Goal: Navigation & Orientation: Find specific page/section

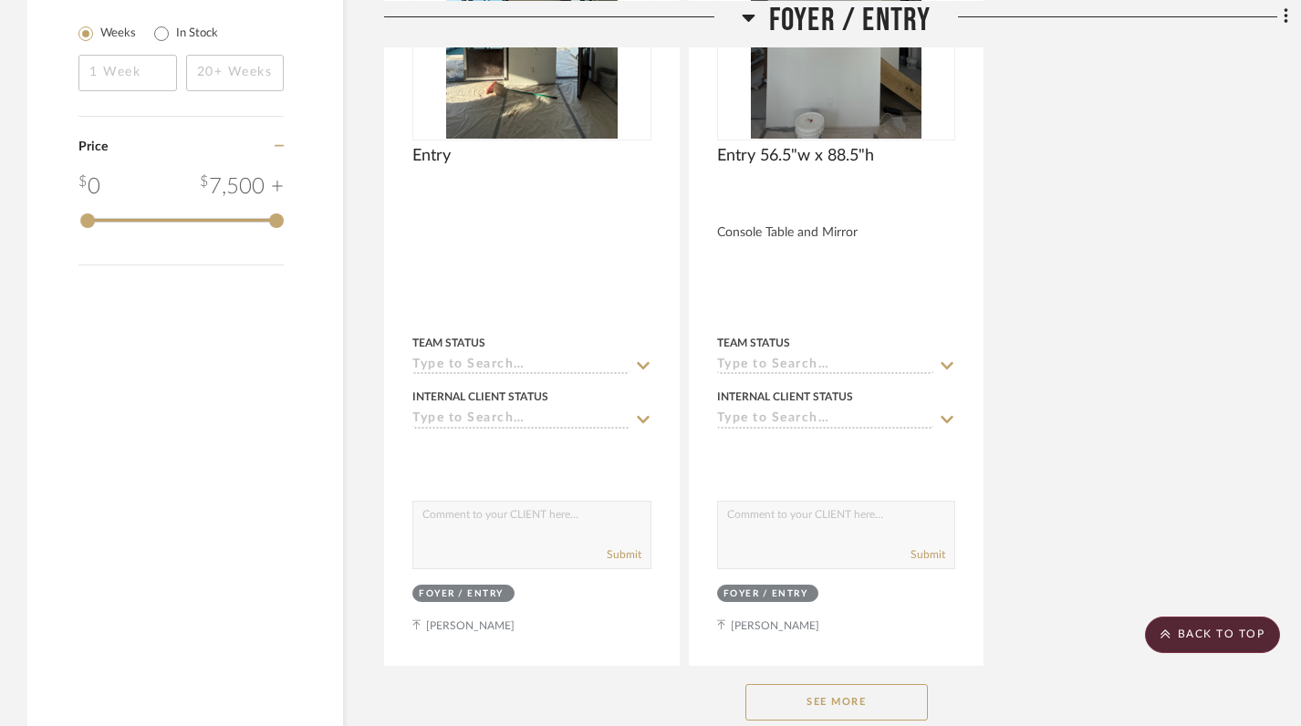
scroll to position [2738, 0]
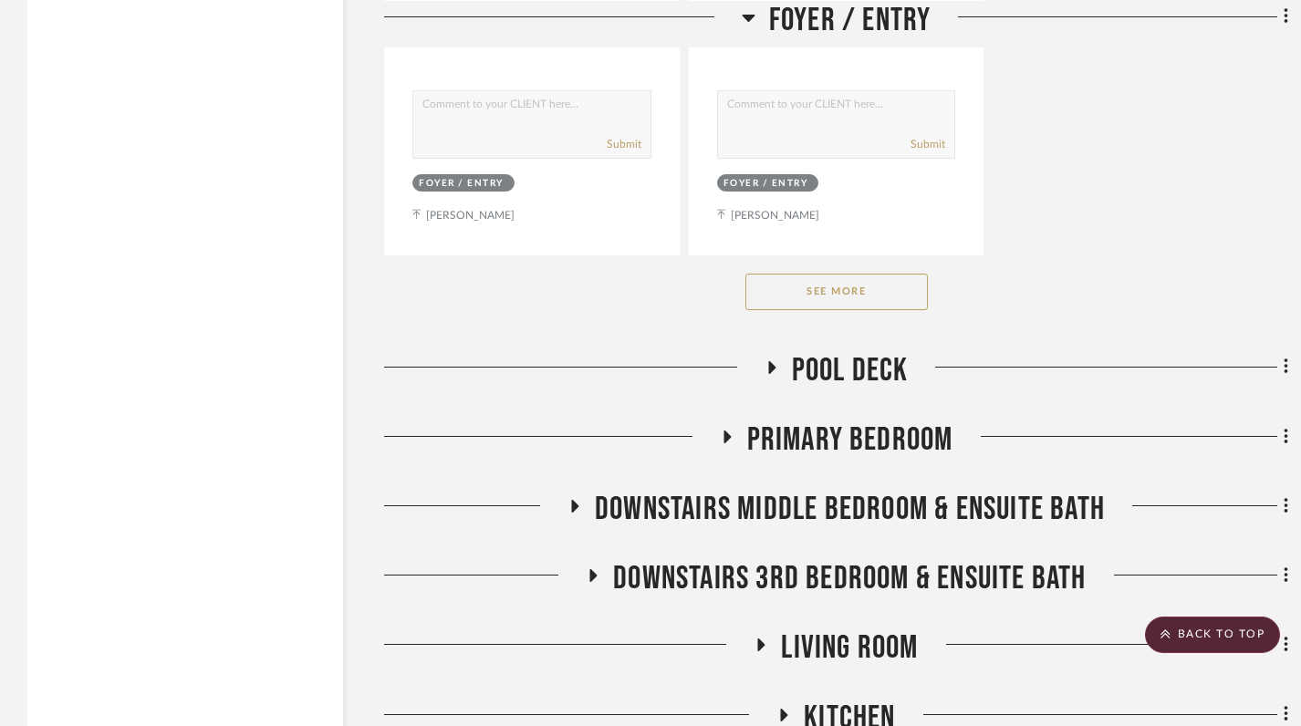
click at [748, 17] on icon at bounding box center [748, 17] width 13 height 7
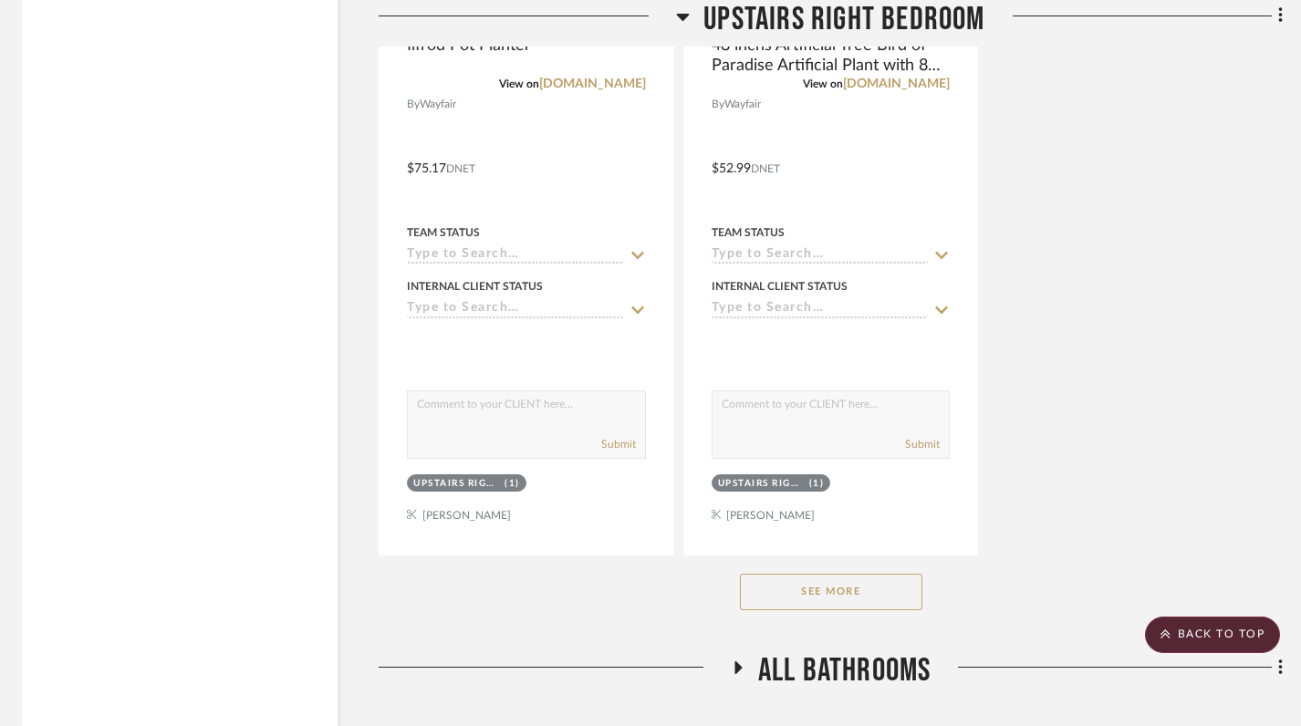
scroll to position [3439, 5]
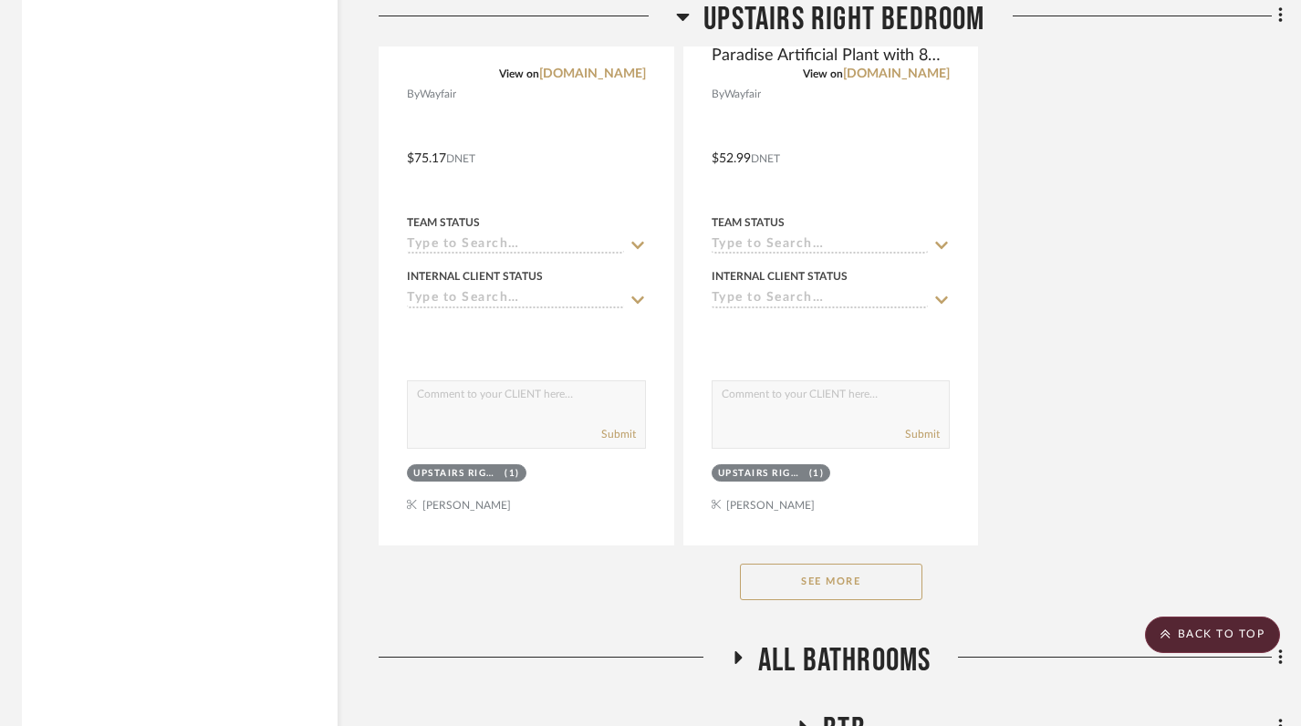
click at [816, 564] on button "See More" at bounding box center [831, 582] width 182 height 36
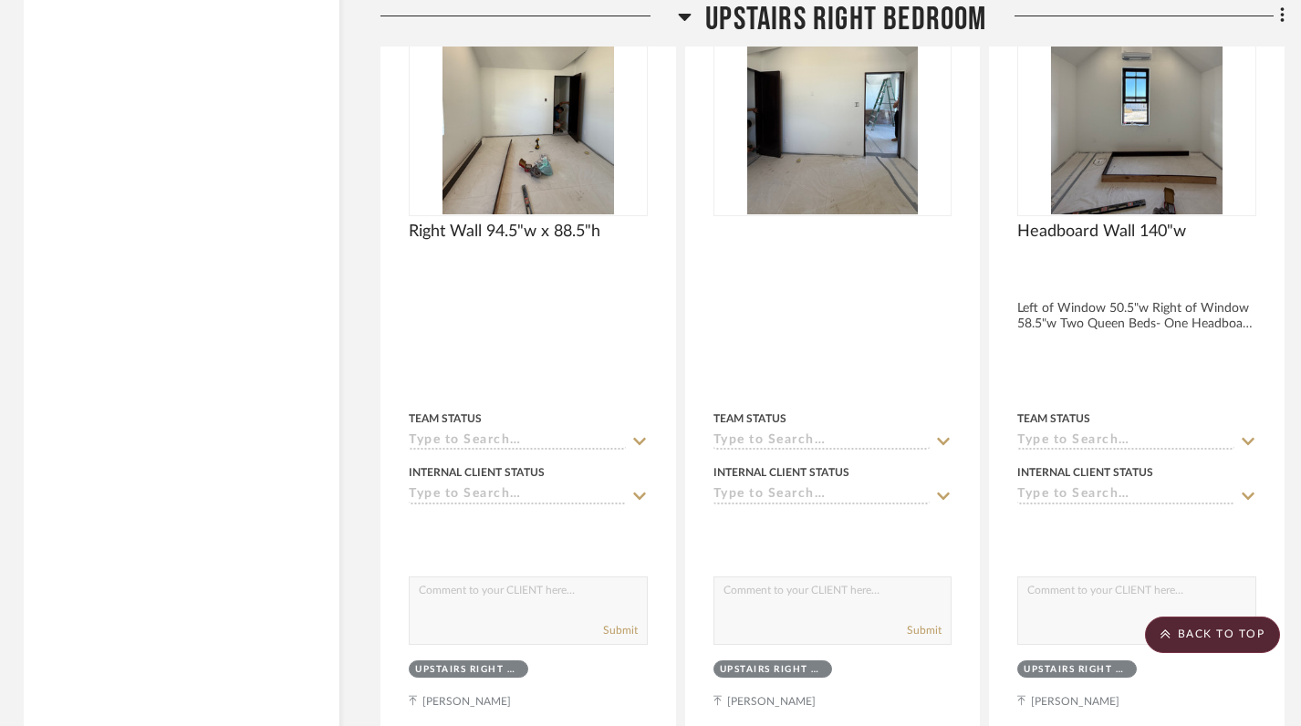
scroll to position [4862, 4]
click at [678, 19] on icon at bounding box center [685, 16] width 14 height 22
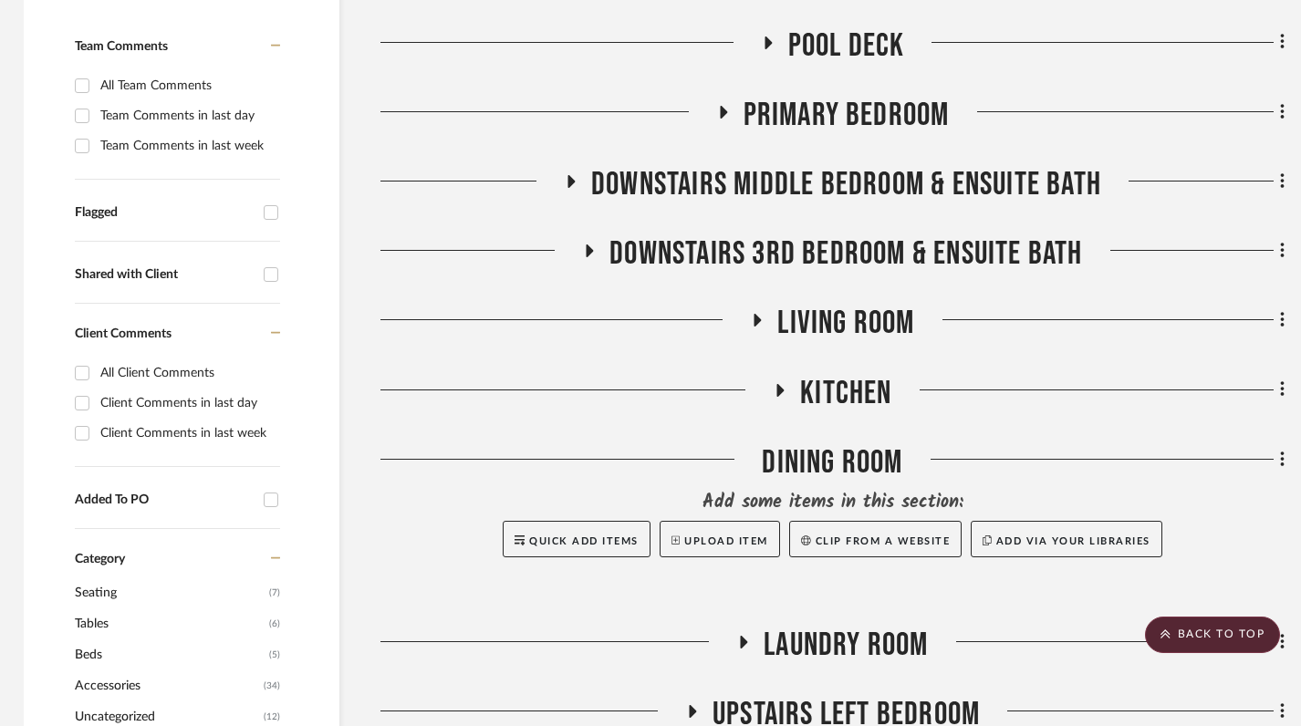
scroll to position [582, 4]
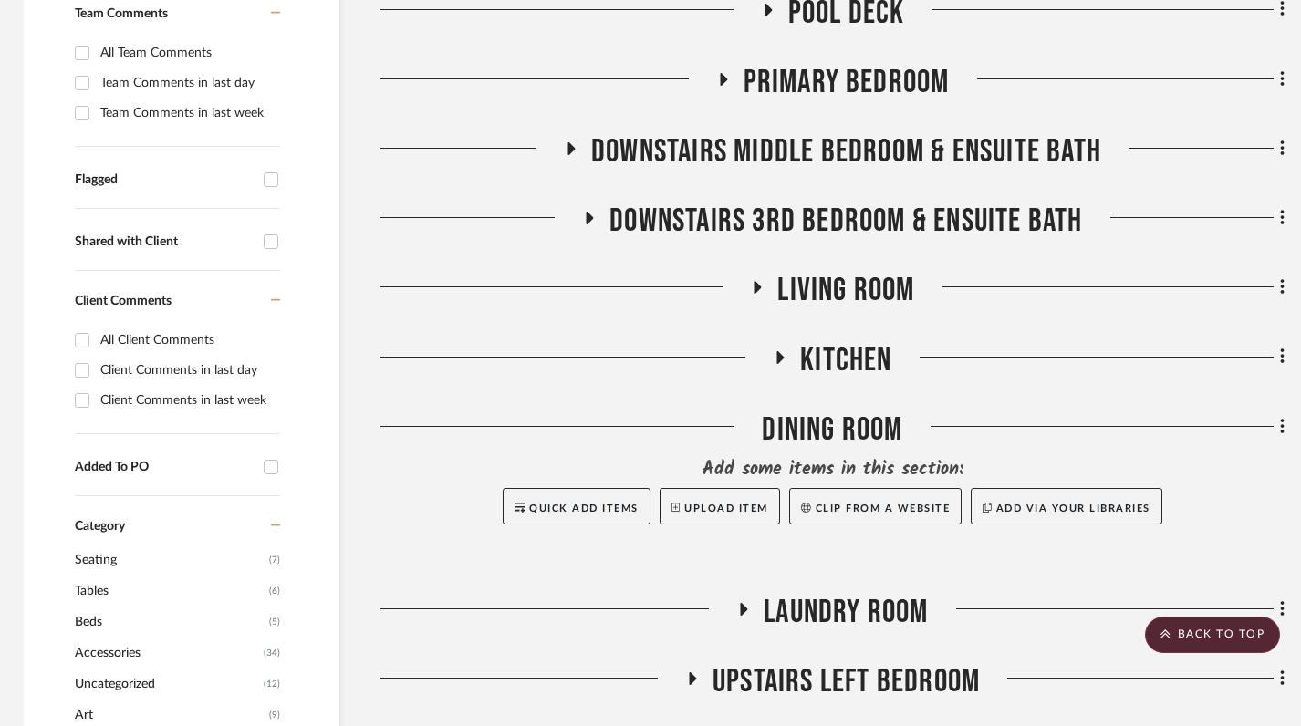
click at [774, 350] on icon at bounding box center [780, 357] width 22 height 14
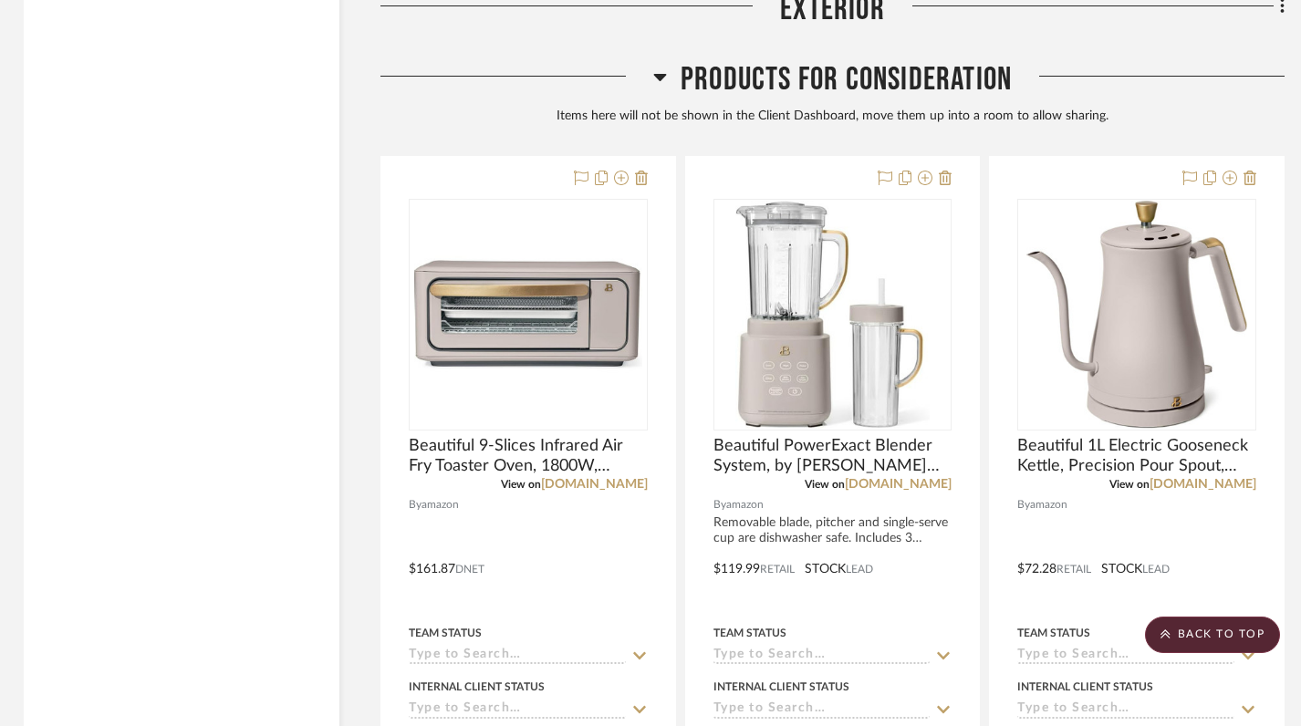
scroll to position [3494, 4]
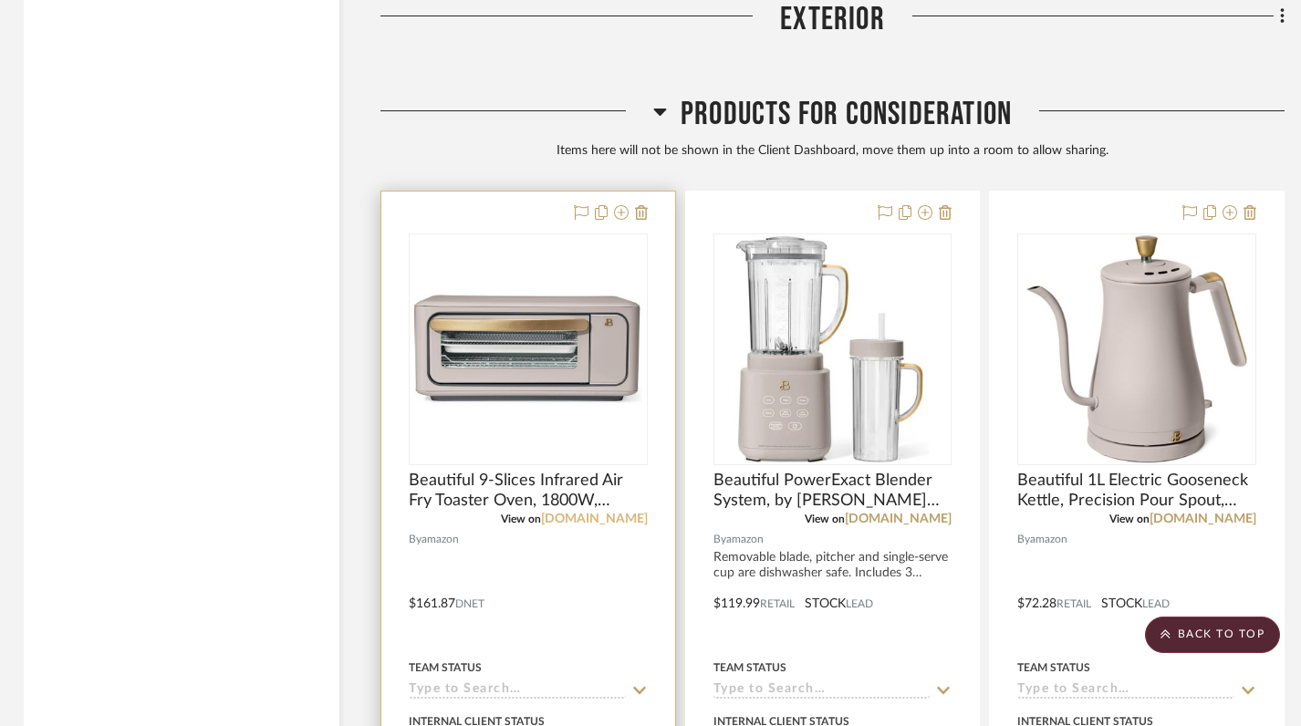
click at [609, 513] on link "amazon.com" at bounding box center [594, 519] width 107 height 13
click at [595, 513] on link "amazon.com" at bounding box center [594, 519] width 107 height 13
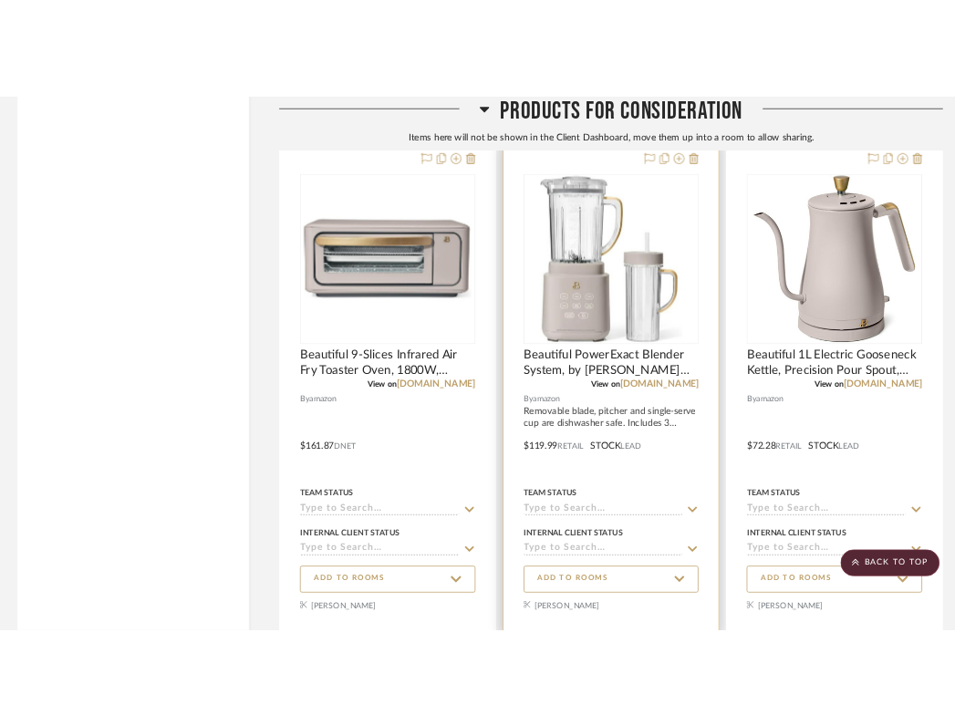
scroll to position [3621, 4]
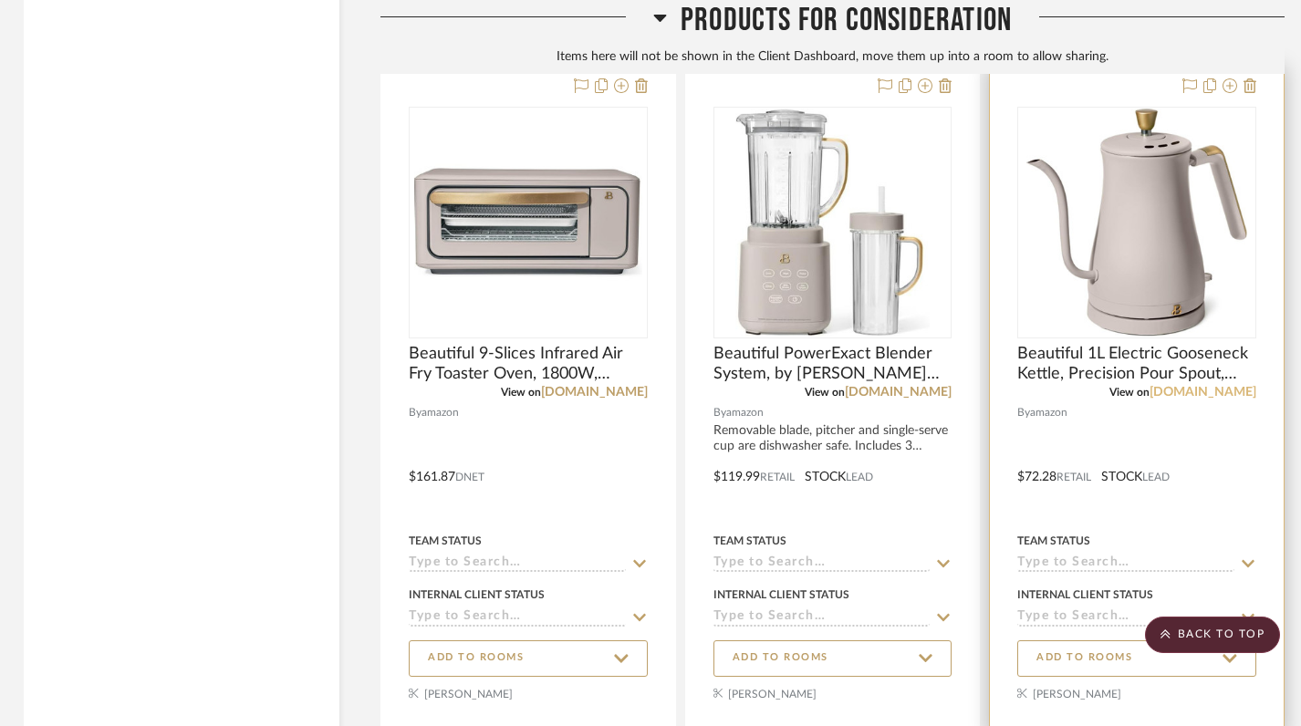
click at [967, 386] on link "amazon.com" at bounding box center [1202, 392] width 107 height 13
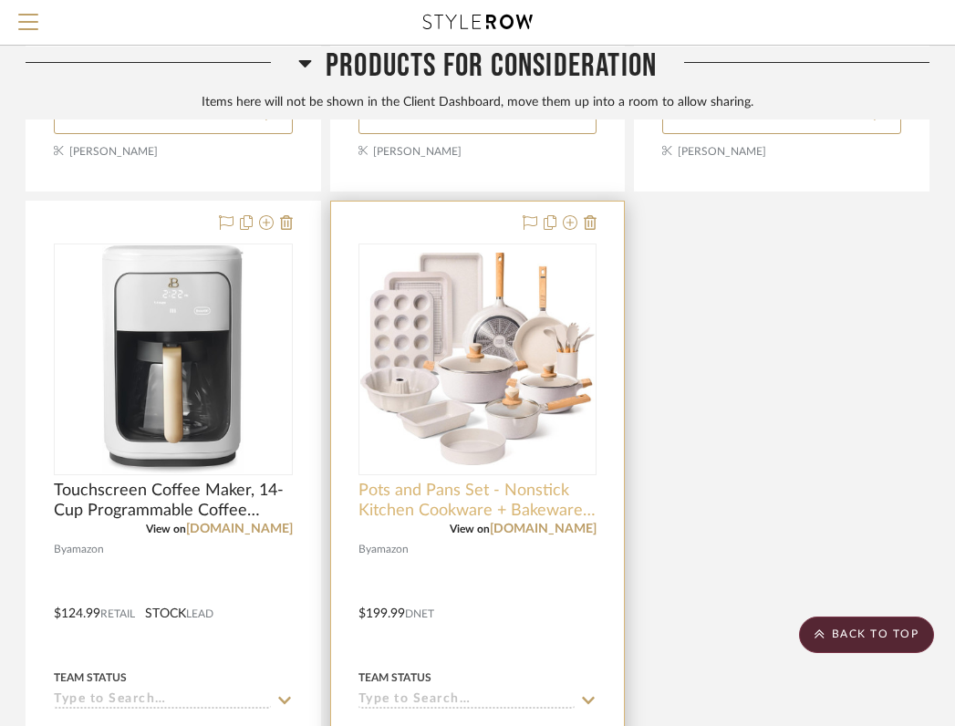
scroll to position [4081, 358]
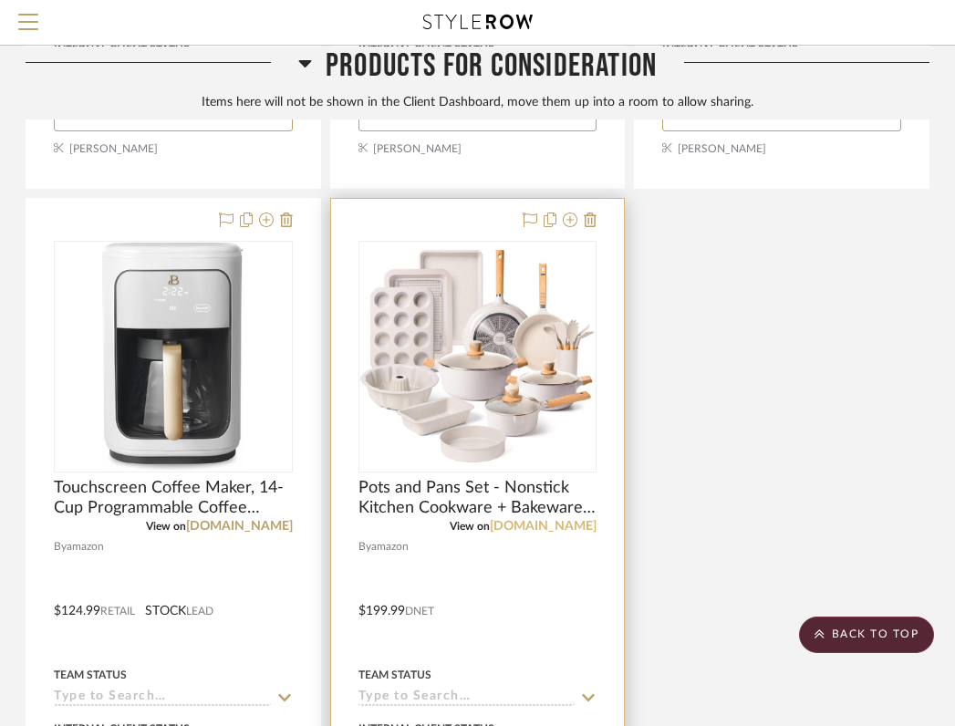
click at [557, 520] on link "amazon.com" at bounding box center [543, 526] width 107 height 13
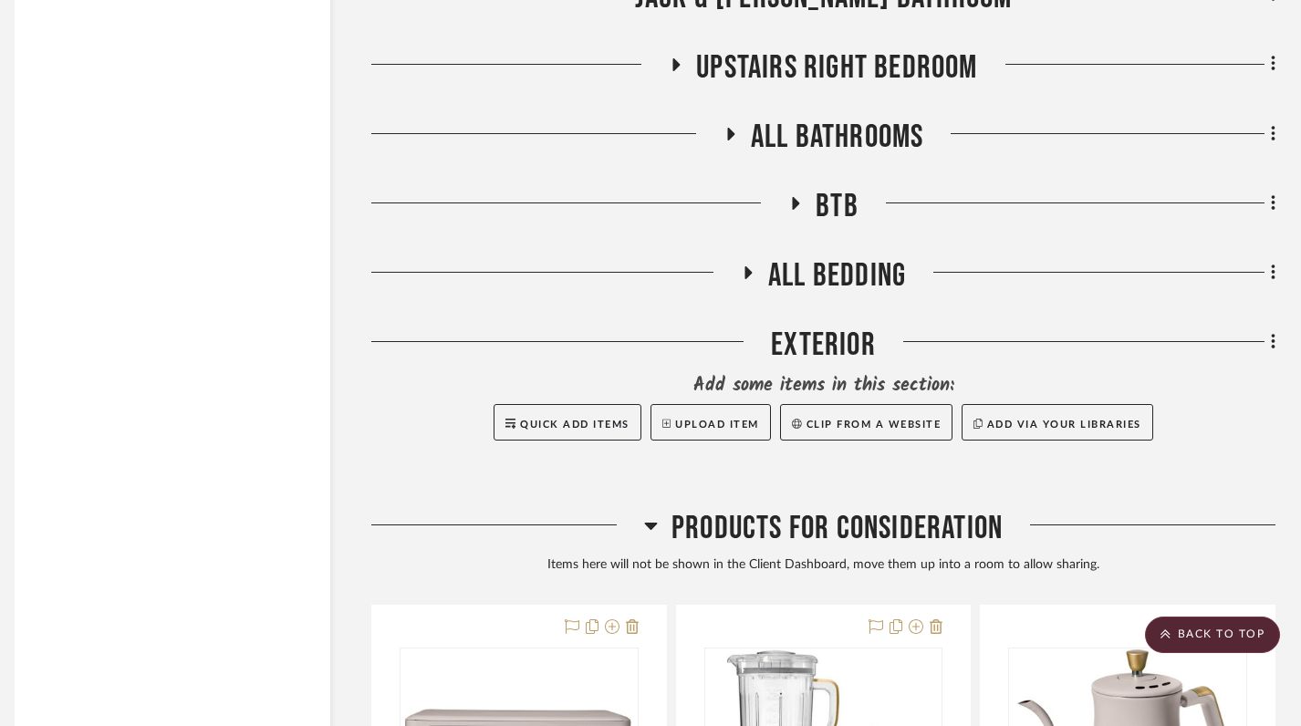
scroll to position [3015, 13]
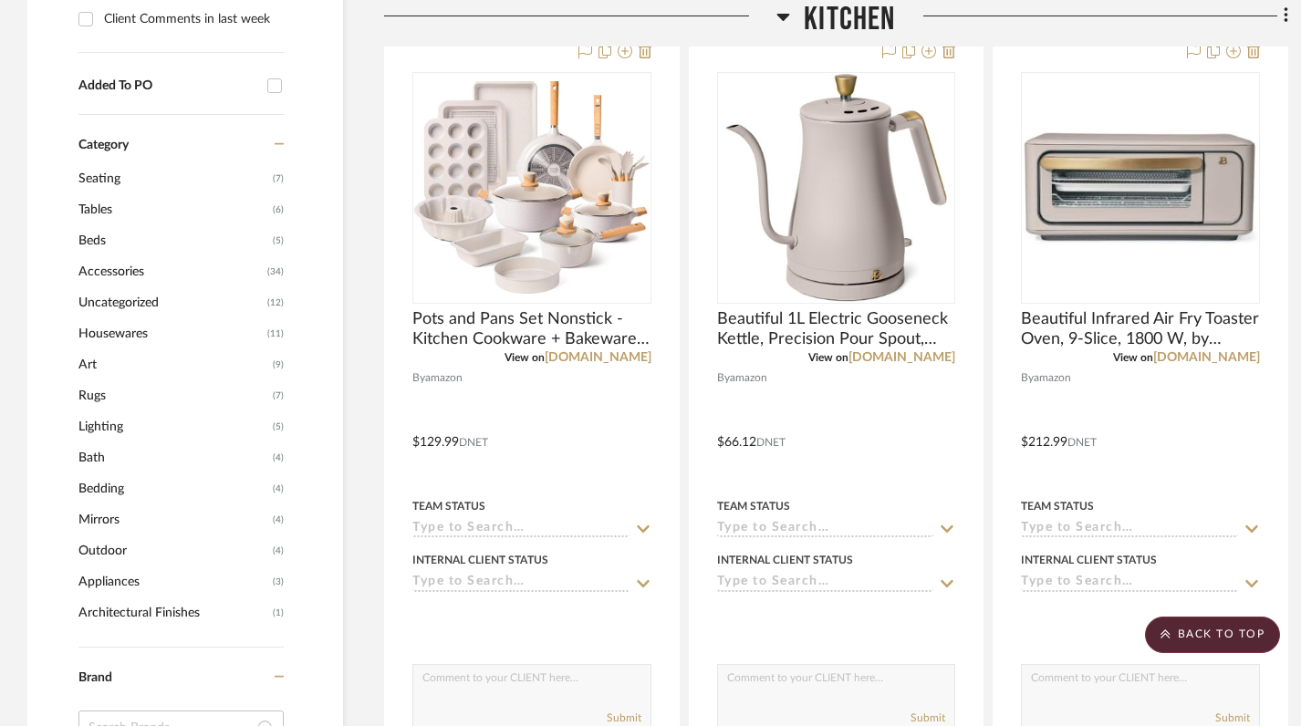
scroll to position [938, 0]
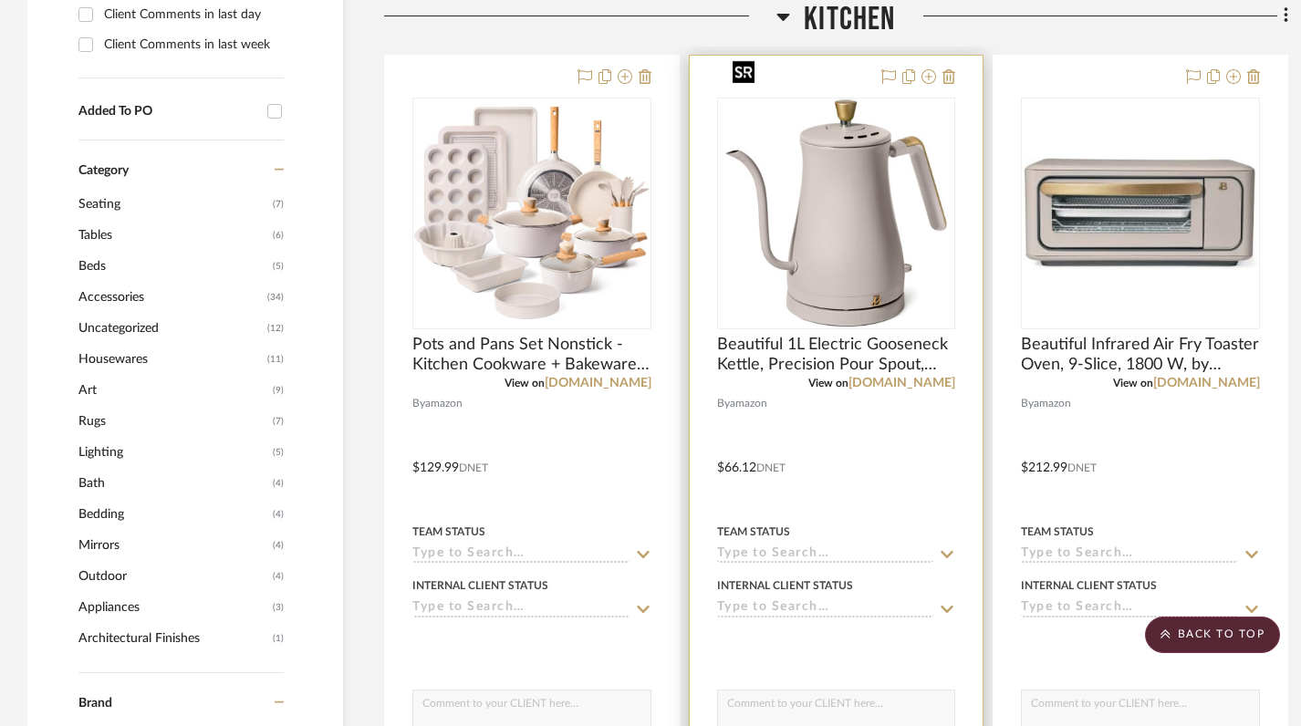
click at [0, 0] on img at bounding box center [0, 0] width 0 height 0
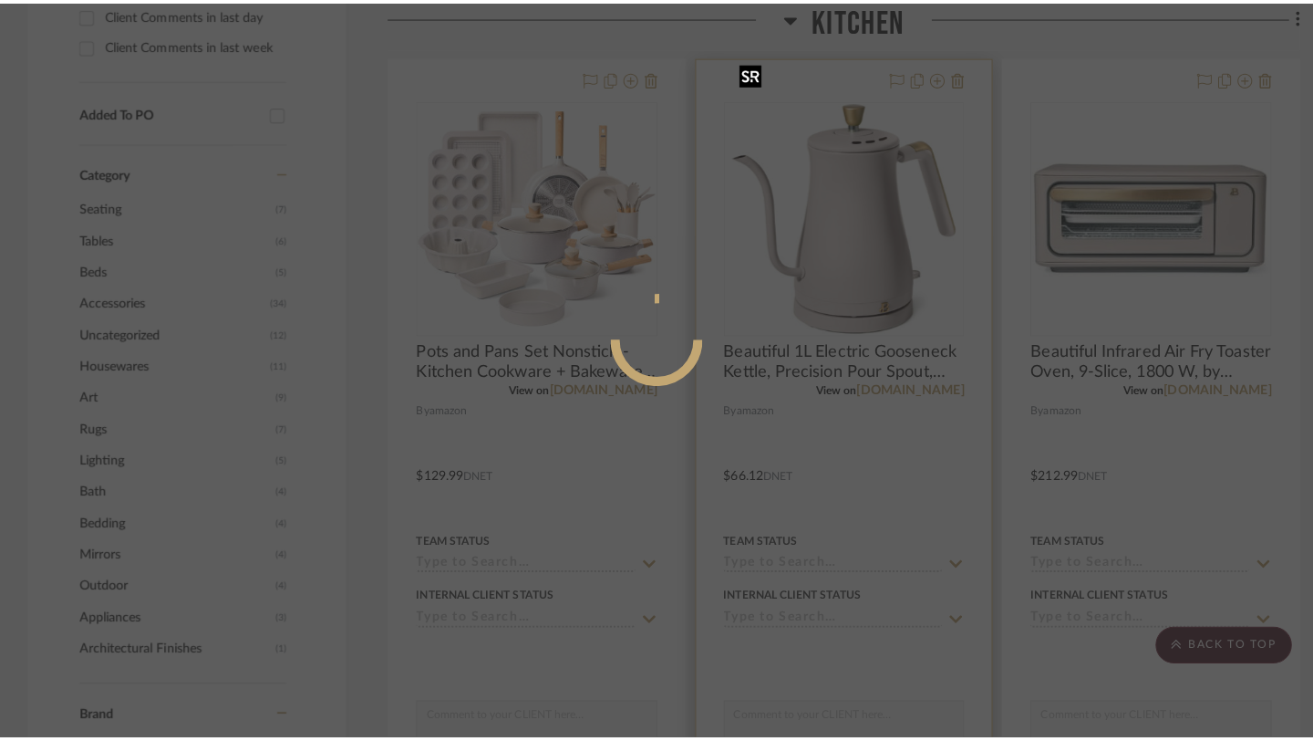
scroll to position [0, 0]
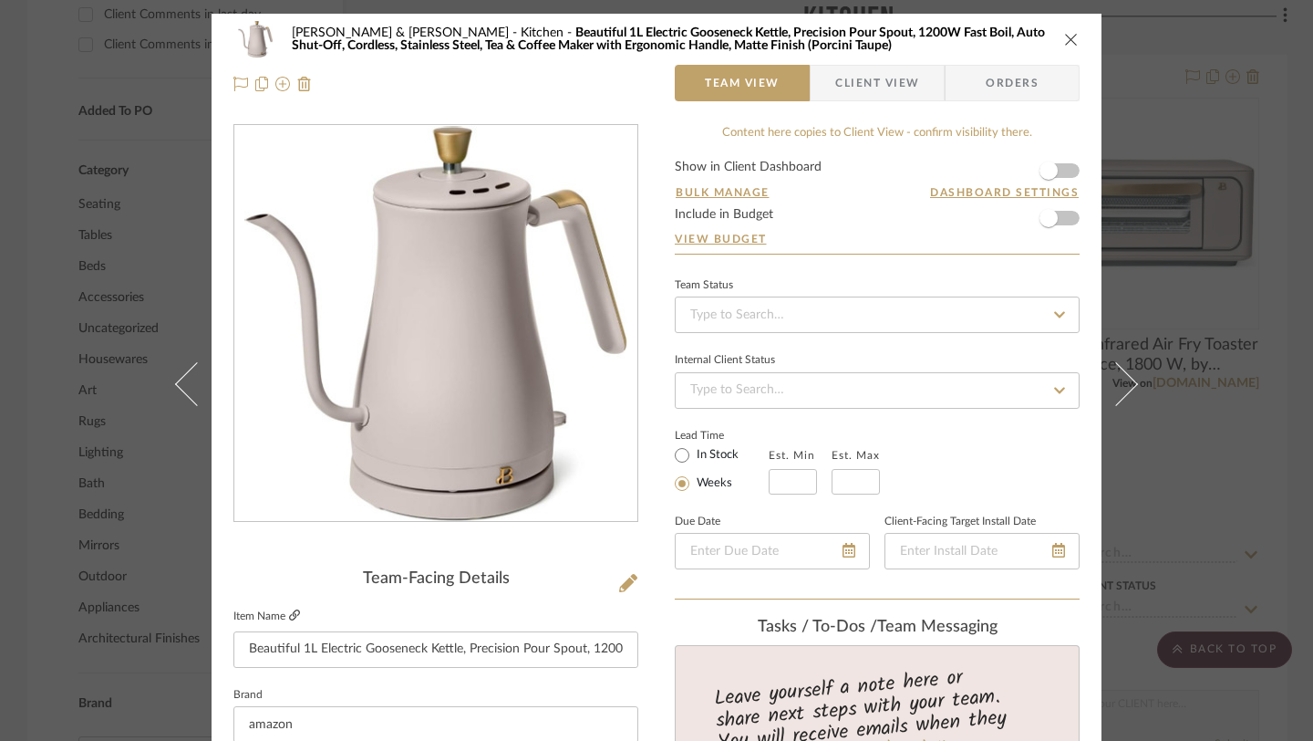
click at [289, 617] on icon at bounding box center [294, 614] width 11 height 11
click at [1068, 34] on icon "close" at bounding box center [1071, 39] width 15 height 15
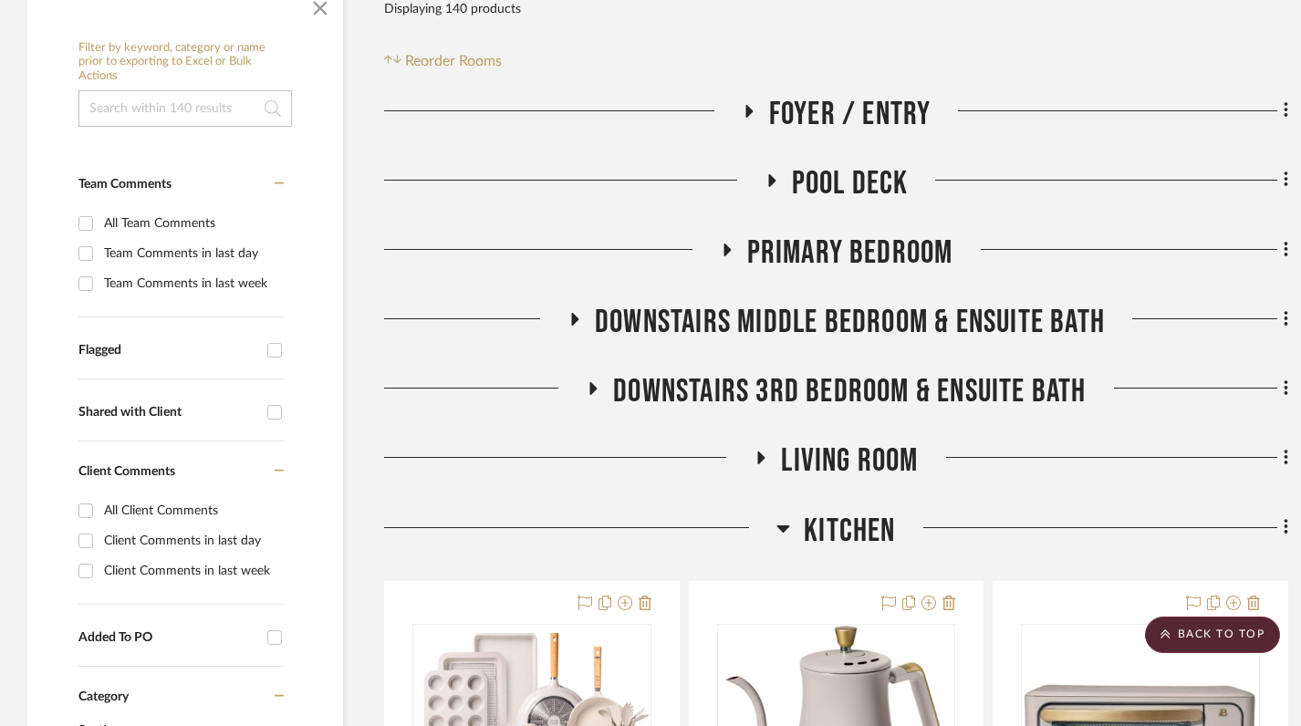
scroll to position [410, 0]
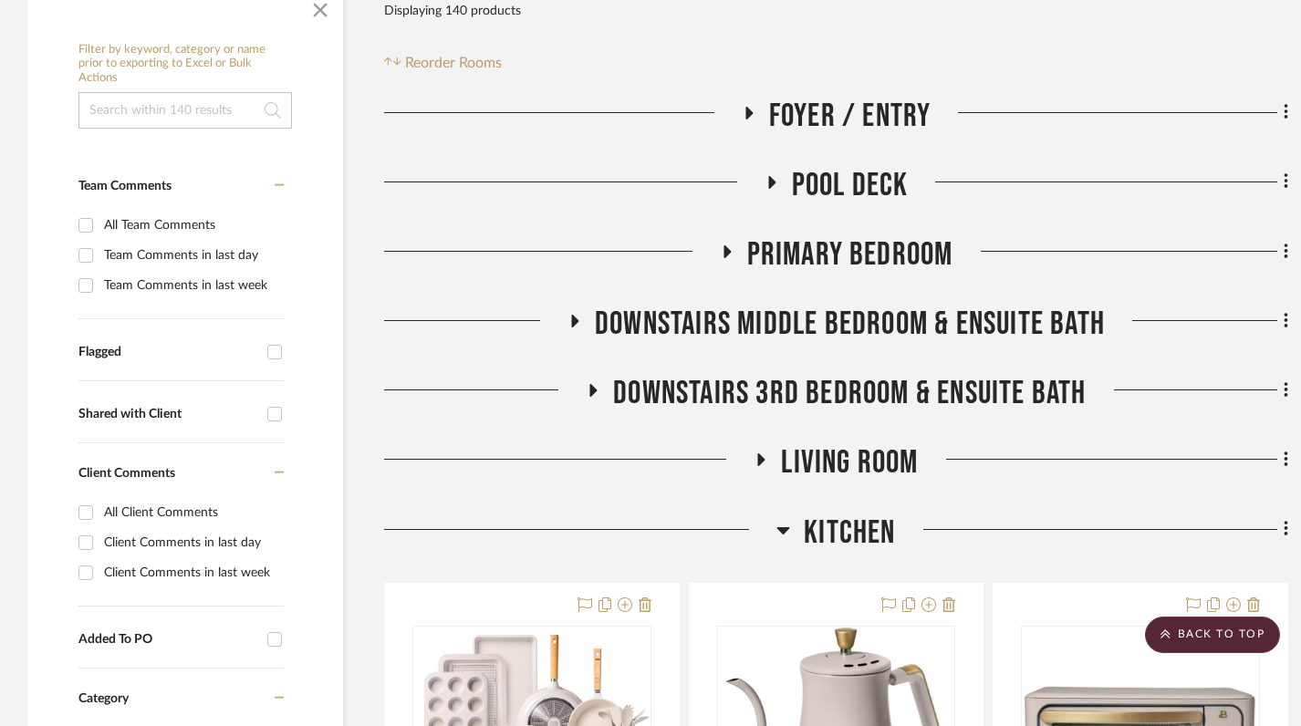
click at [785, 527] on icon at bounding box center [783, 530] width 13 height 7
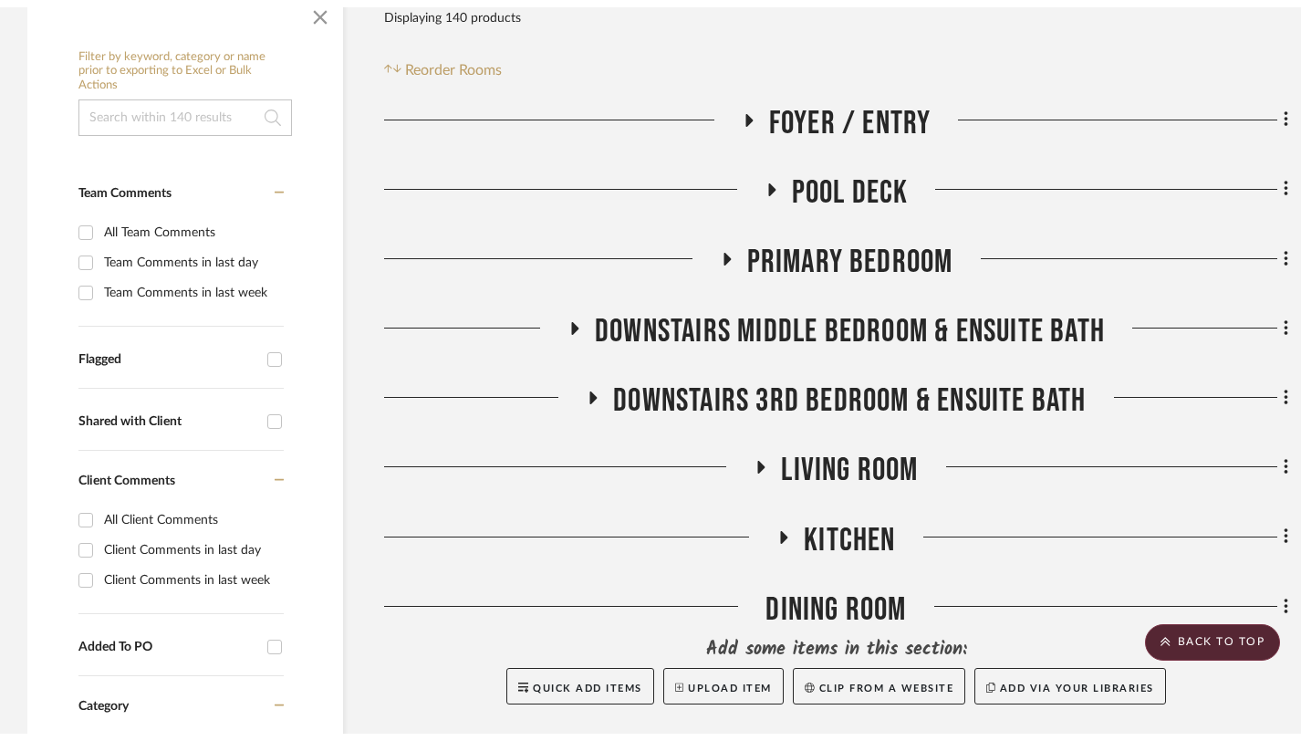
scroll to position [0, 0]
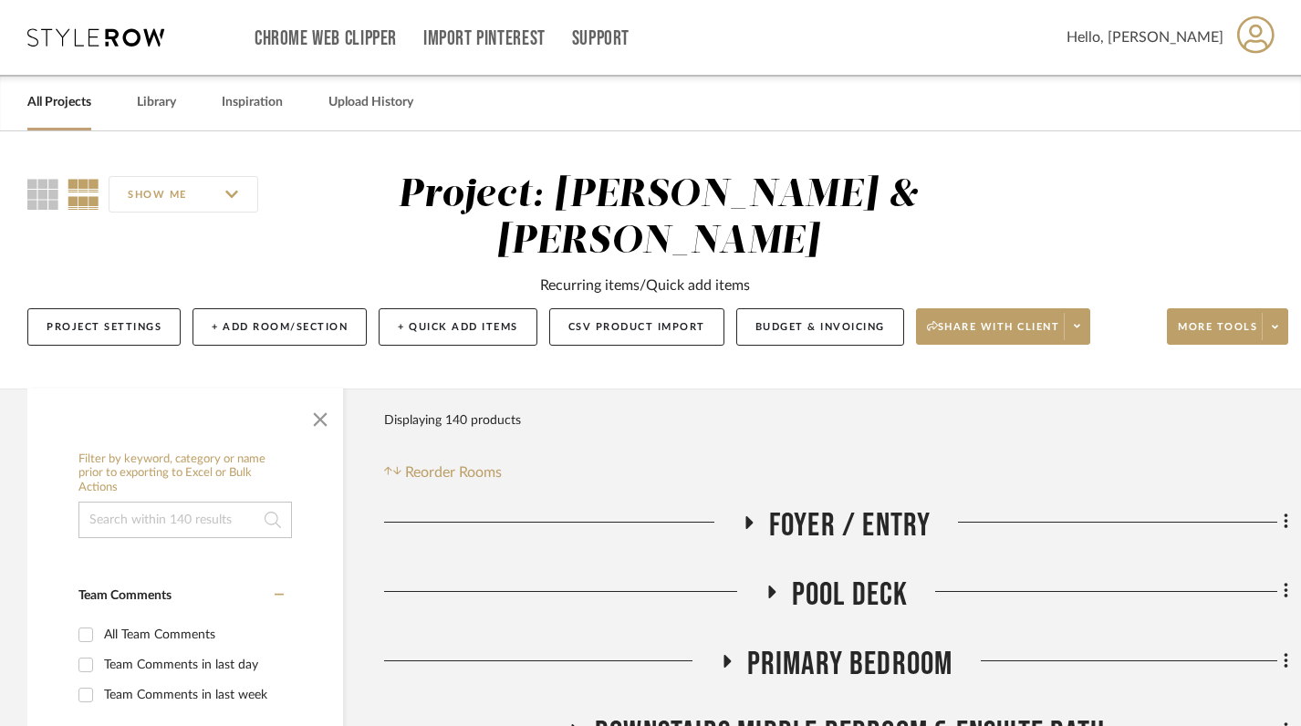
click at [77, 105] on link "All Projects" at bounding box center [59, 102] width 64 height 25
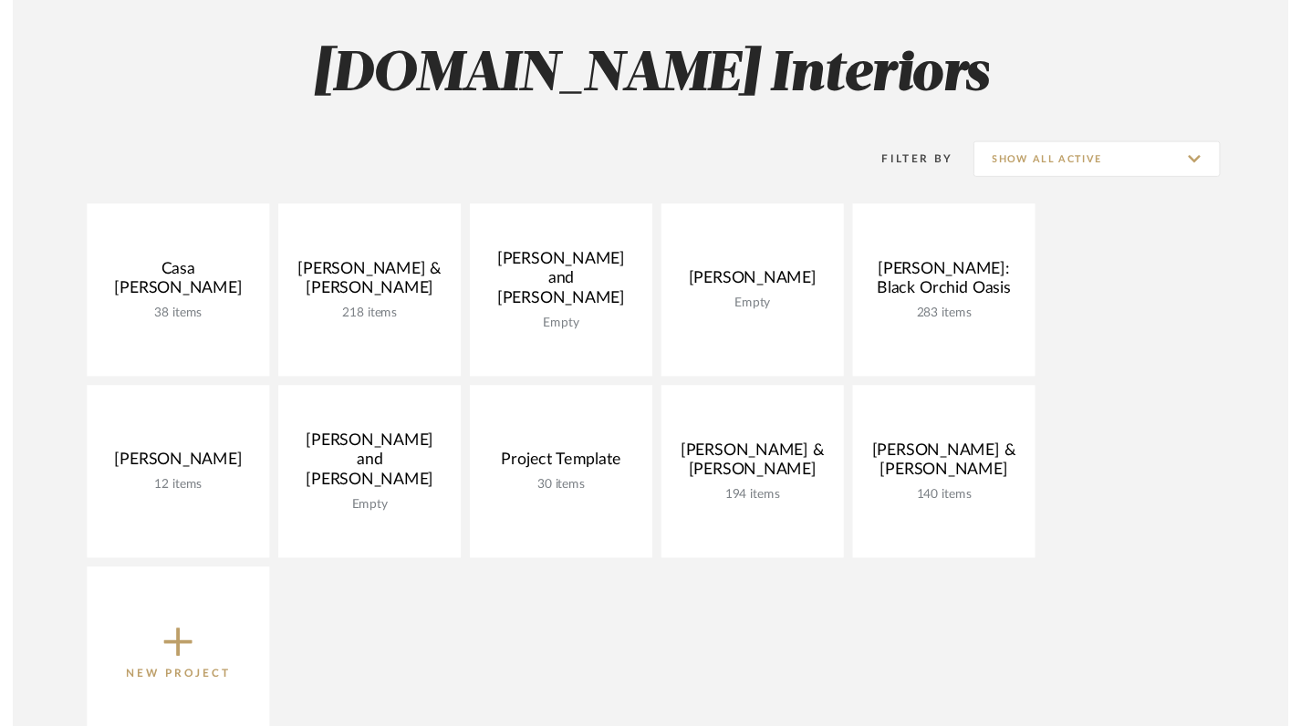
scroll to position [358, 0]
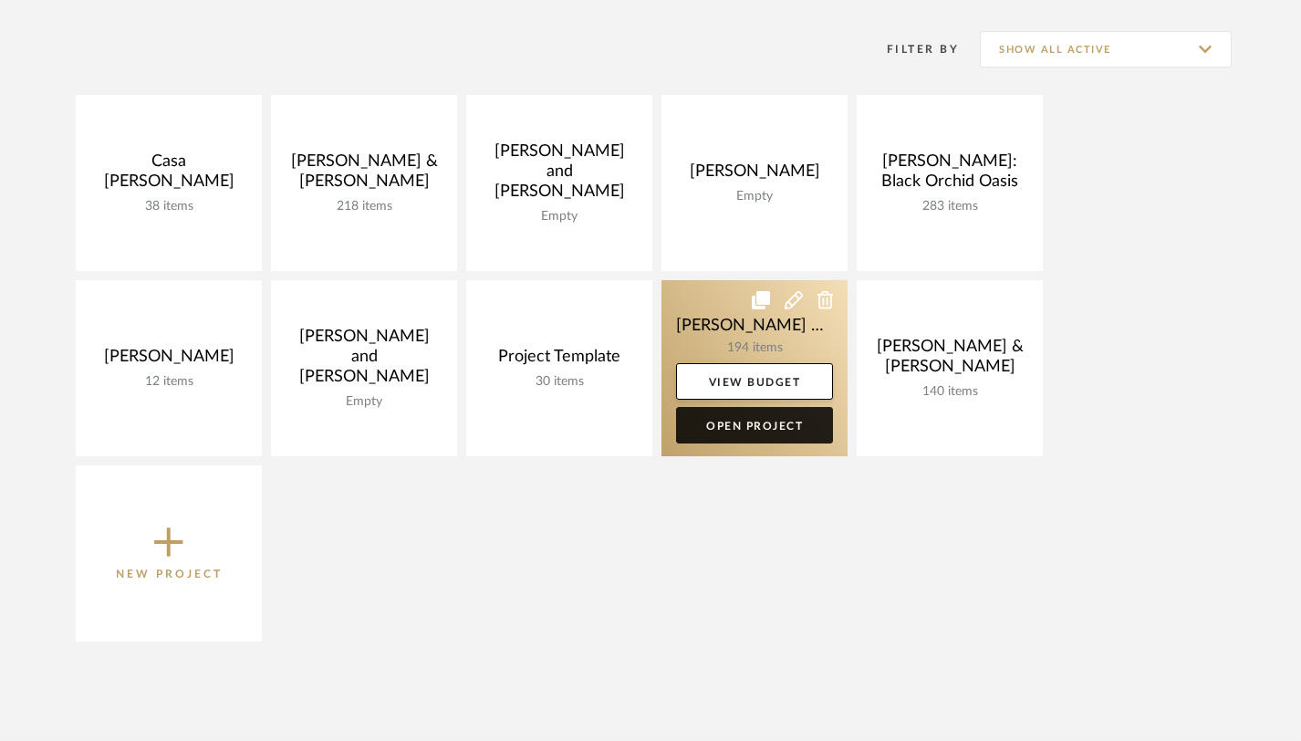
click at [741, 417] on link "Open Project" at bounding box center [754, 425] width 157 height 36
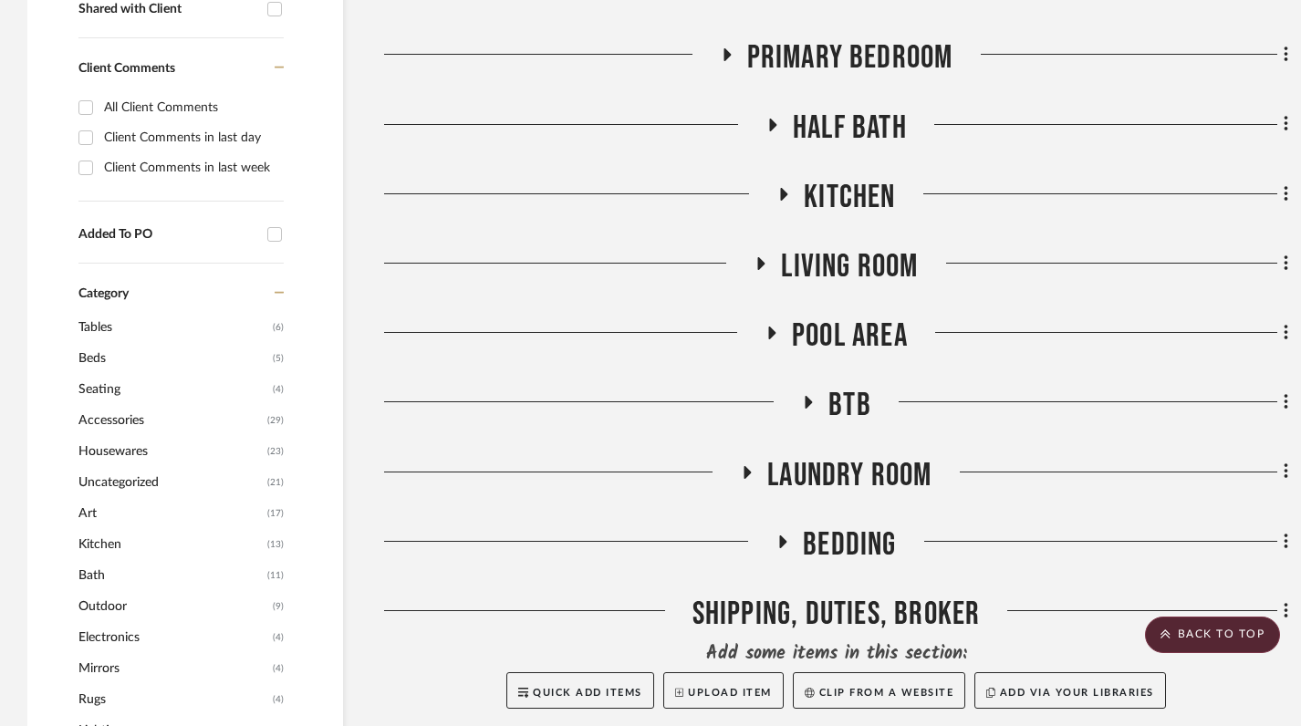
scroll to position [842, 0]
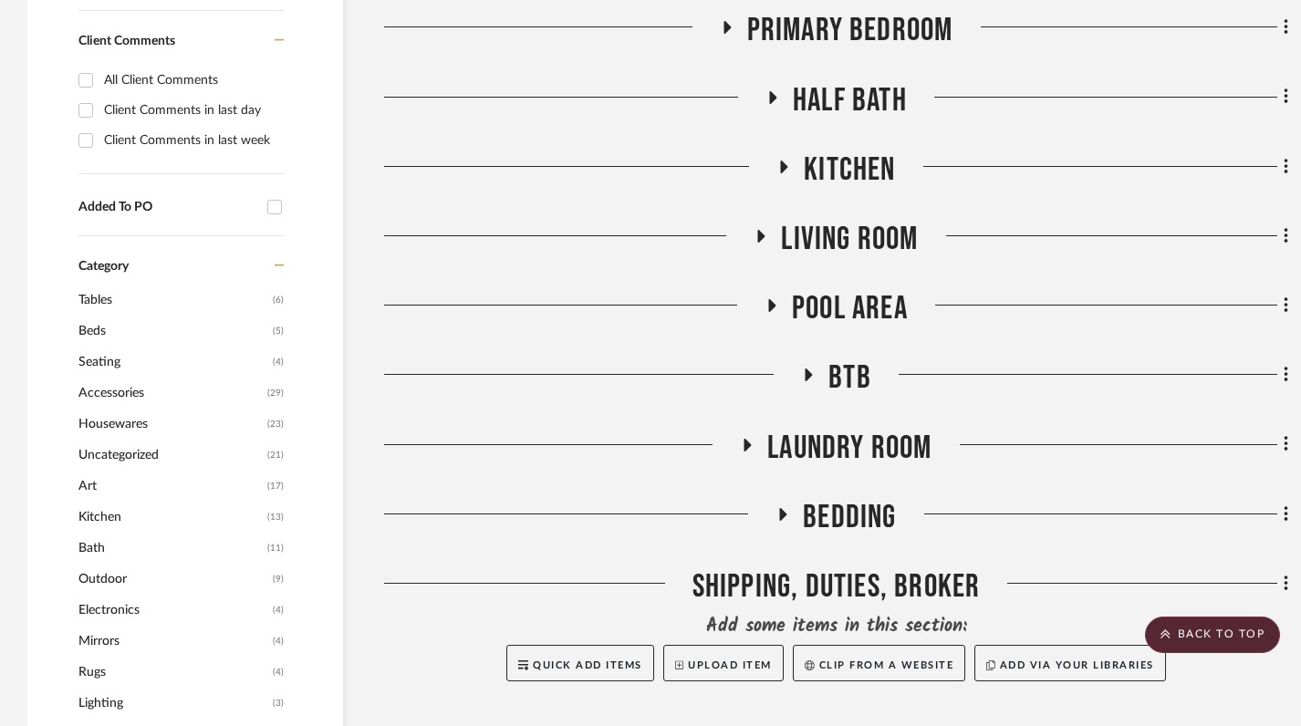
click at [779, 164] on icon at bounding box center [784, 167] width 22 height 14
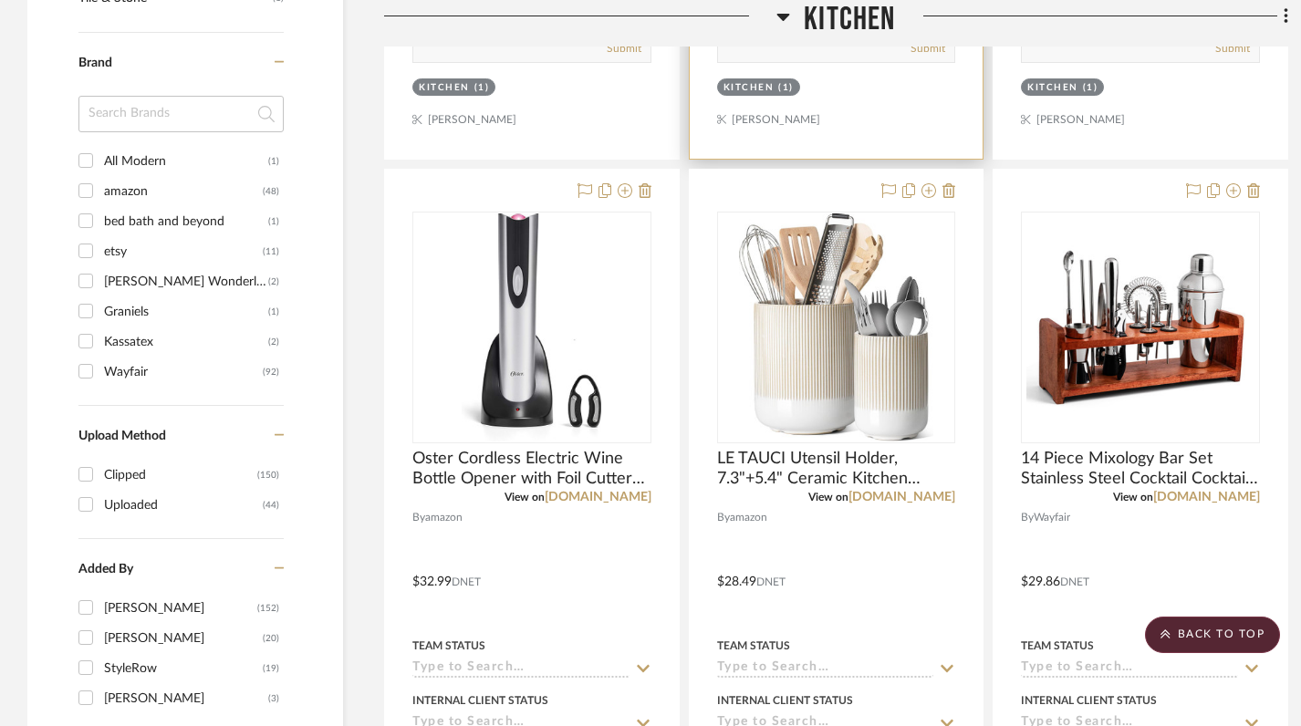
scroll to position [1684, 0]
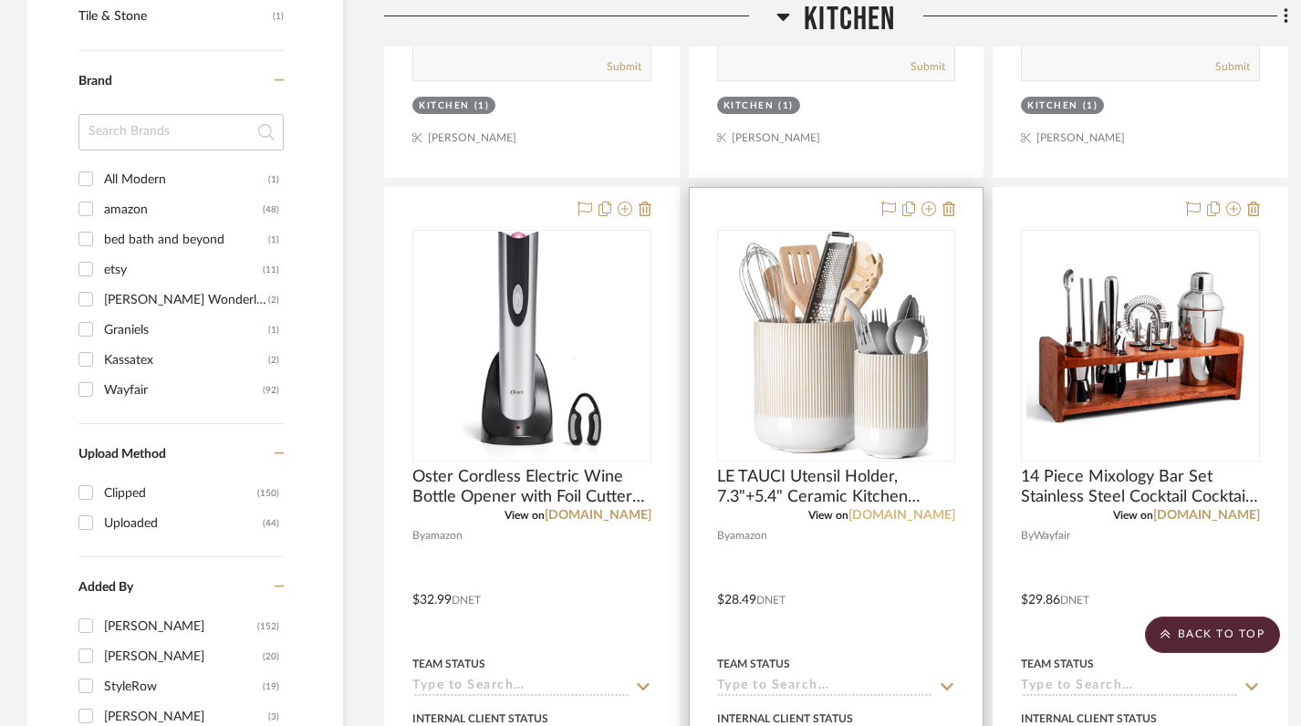
click at [900, 514] on link "amazon.com" at bounding box center [901, 515] width 107 height 13
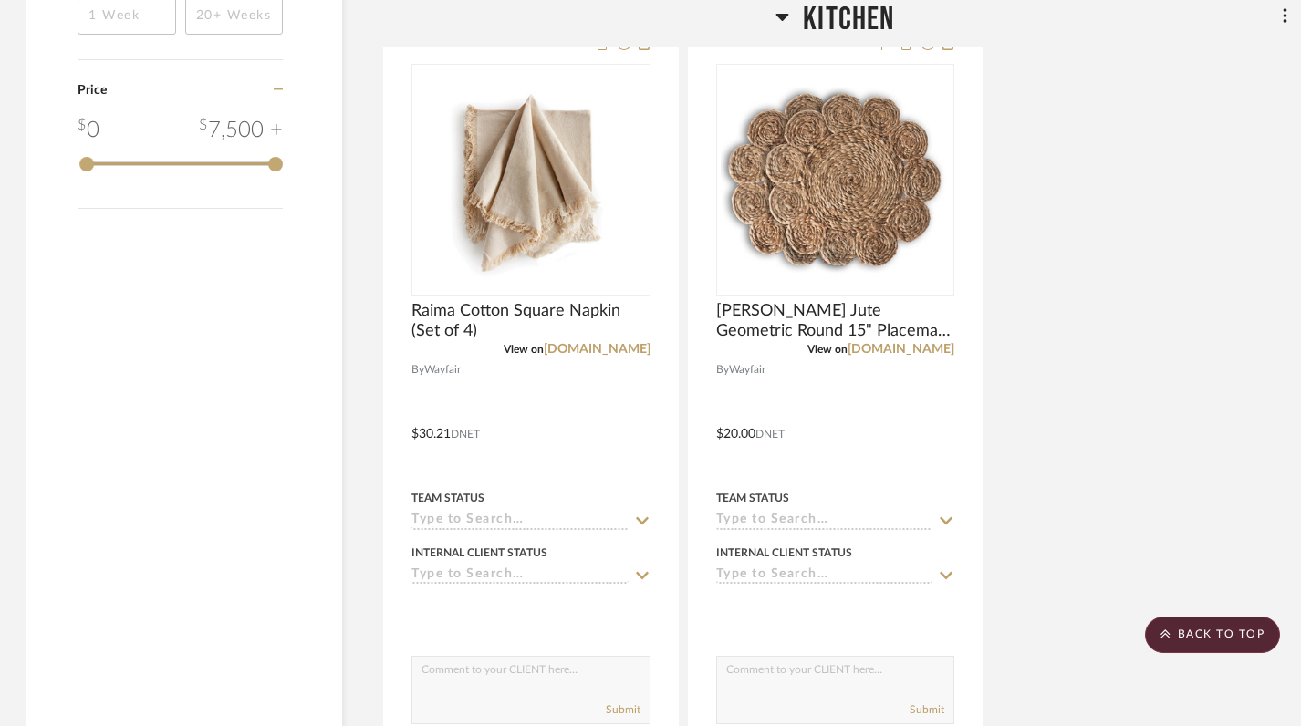
scroll to position [2663, 1]
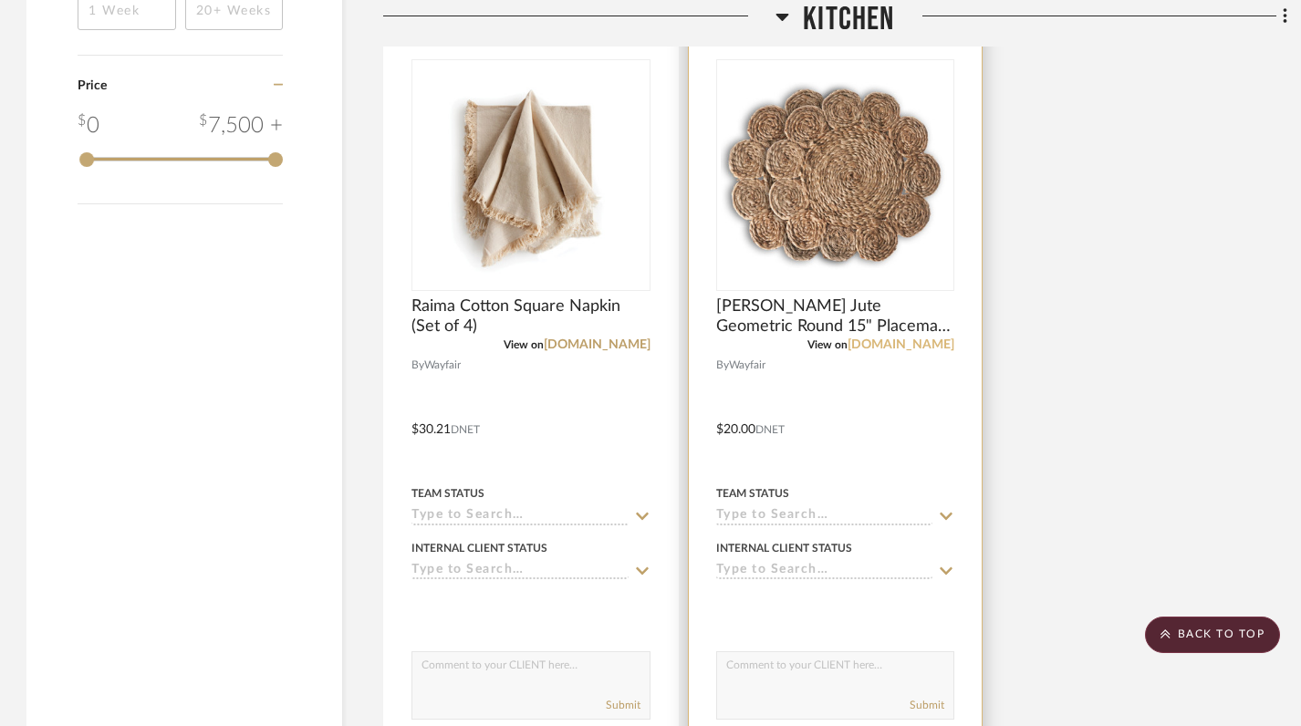
click at [919, 345] on link "[DOMAIN_NAME]" at bounding box center [900, 344] width 107 height 13
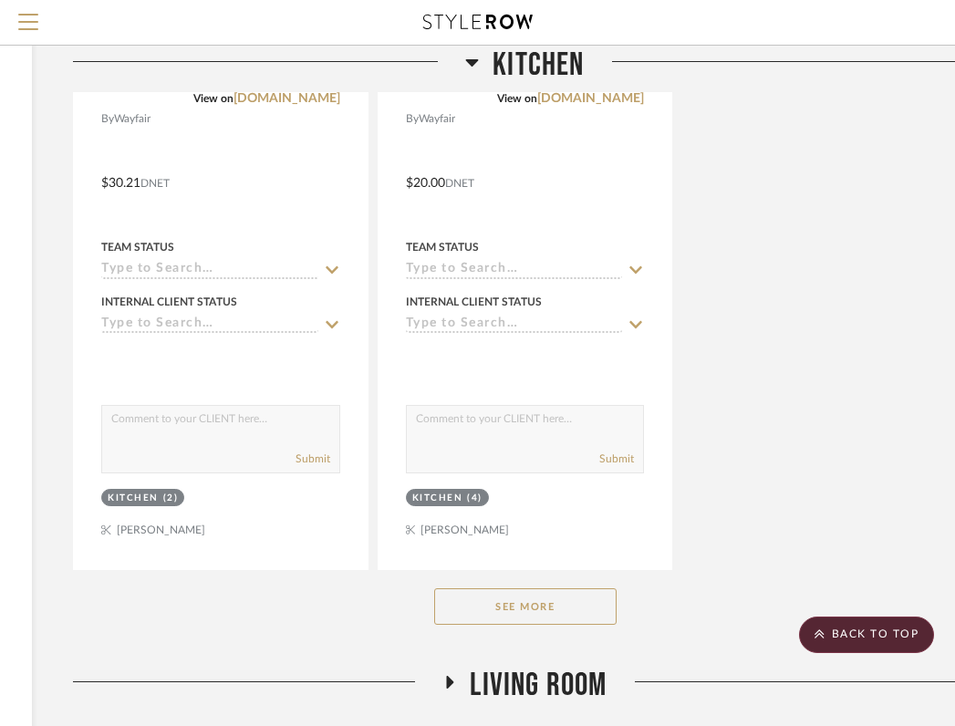
scroll to position [2849, 311]
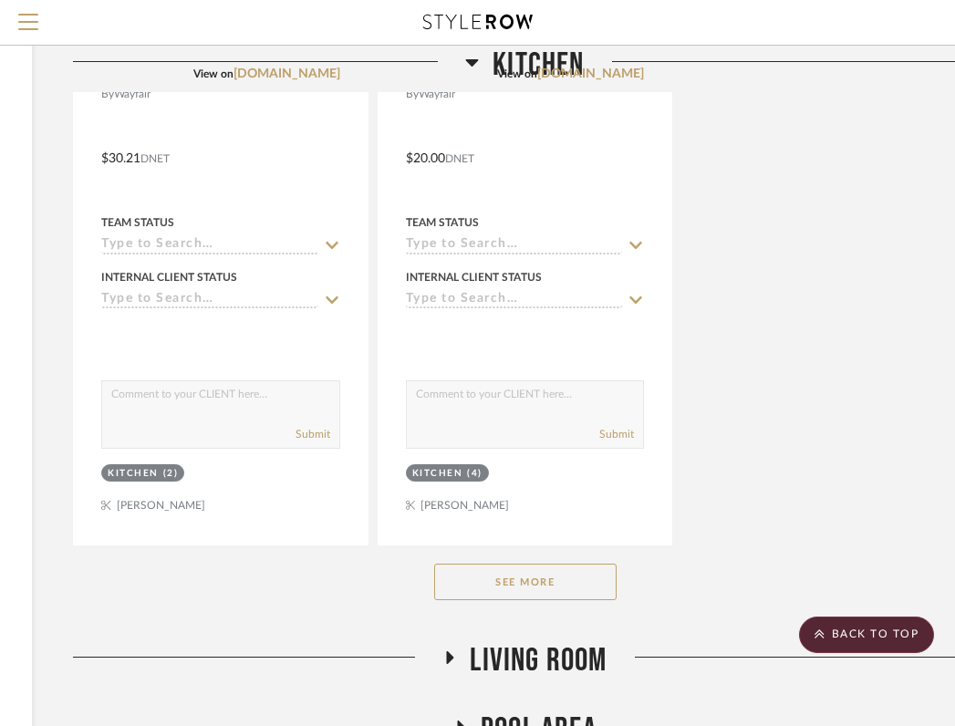
click at [558, 570] on button "See More" at bounding box center [525, 582] width 182 height 36
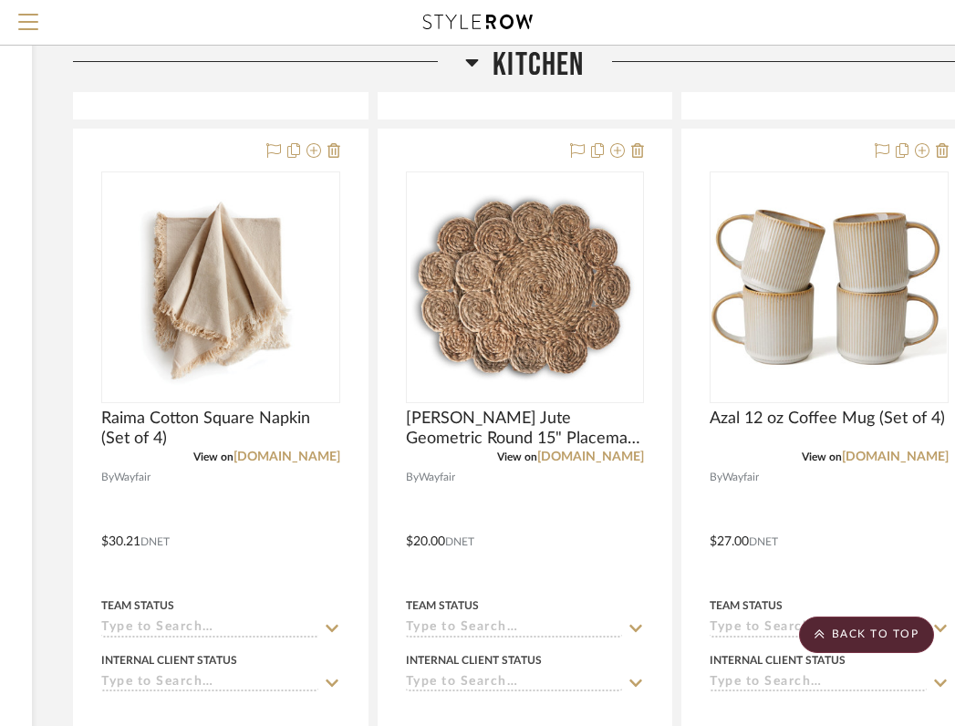
scroll to position [2466, 311]
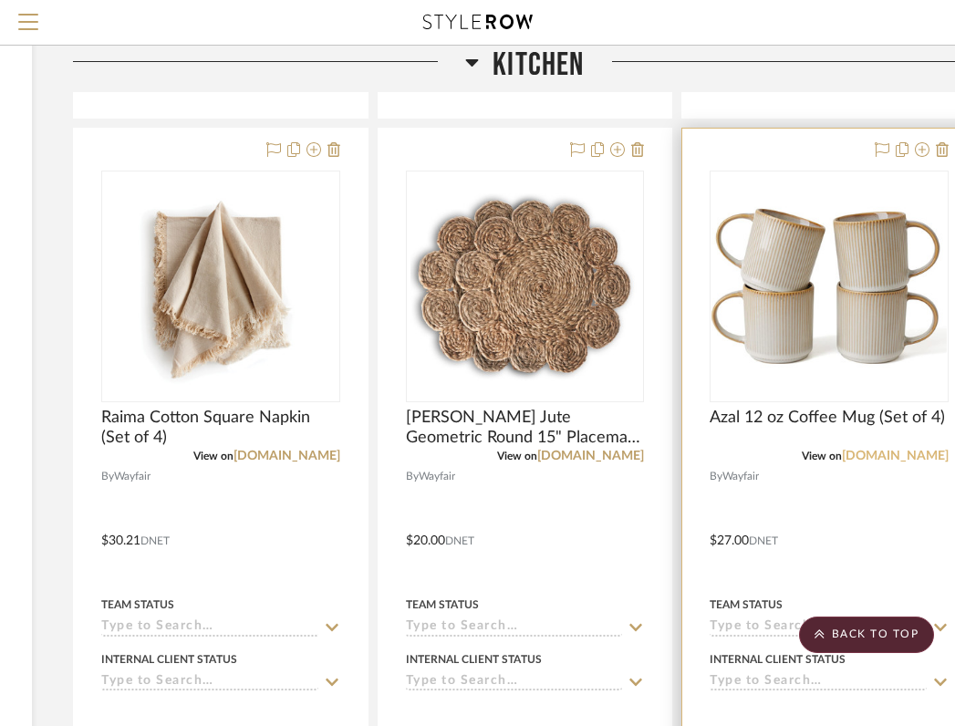
click at [898, 460] on link "[DOMAIN_NAME]" at bounding box center [895, 456] width 107 height 13
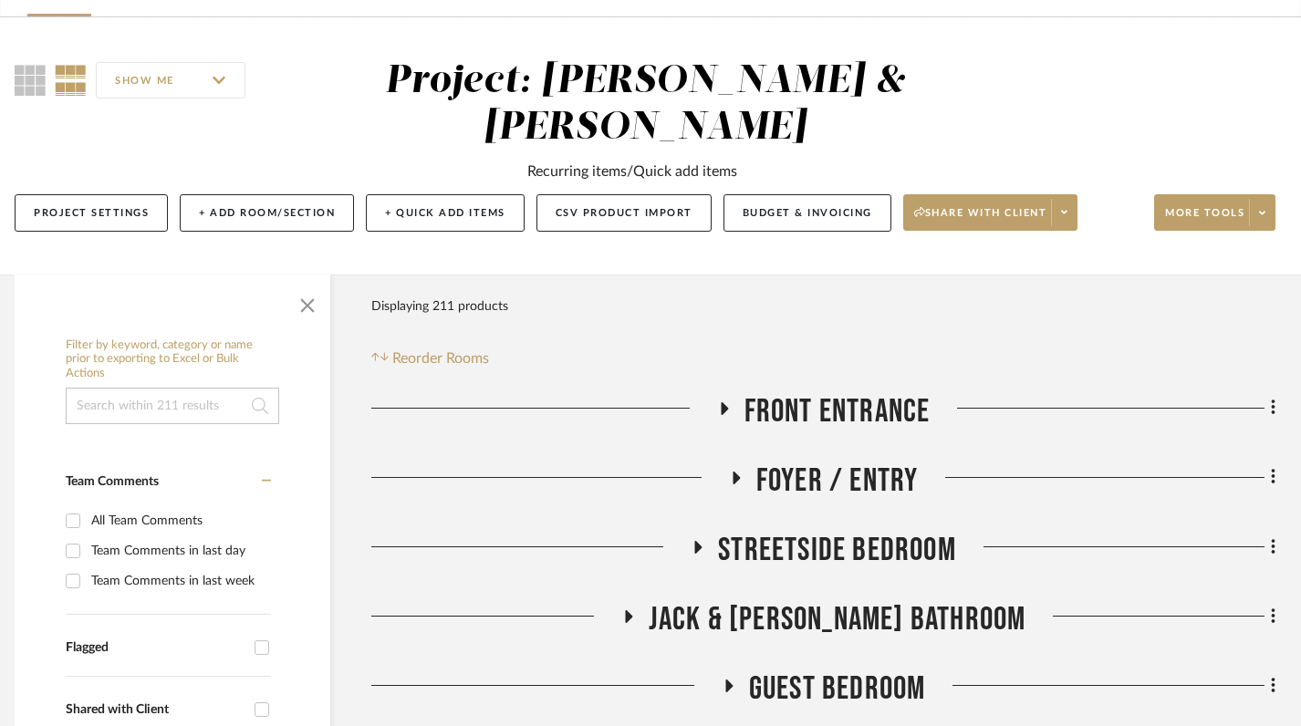
scroll to position [0, 13]
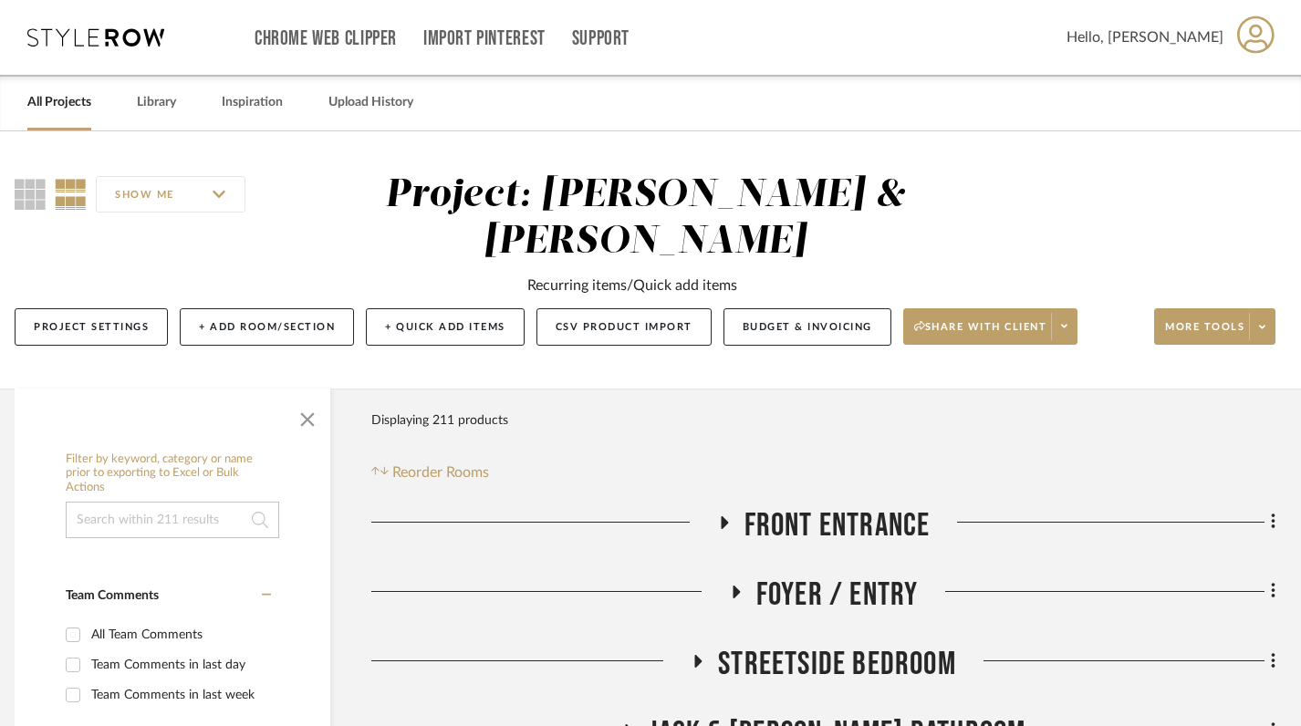
click at [60, 111] on link "All Projects" at bounding box center [59, 102] width 64 height 25
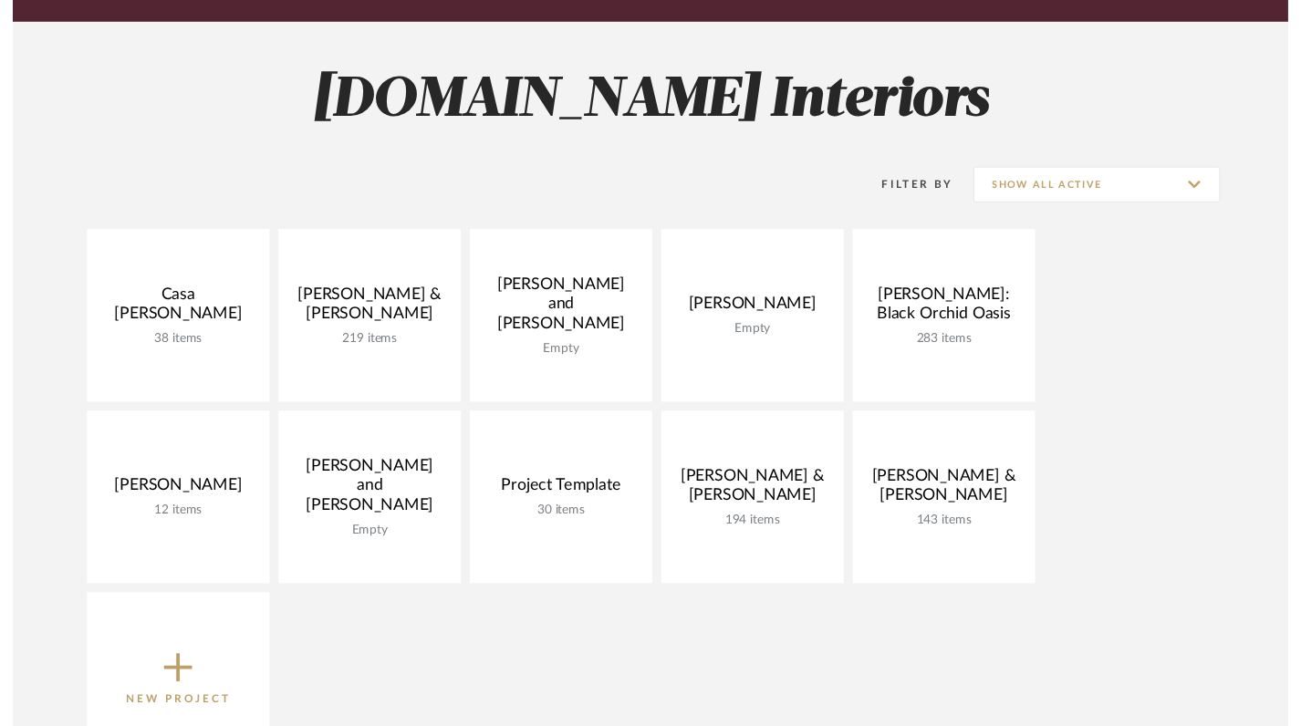
scroll to position [312, 0]
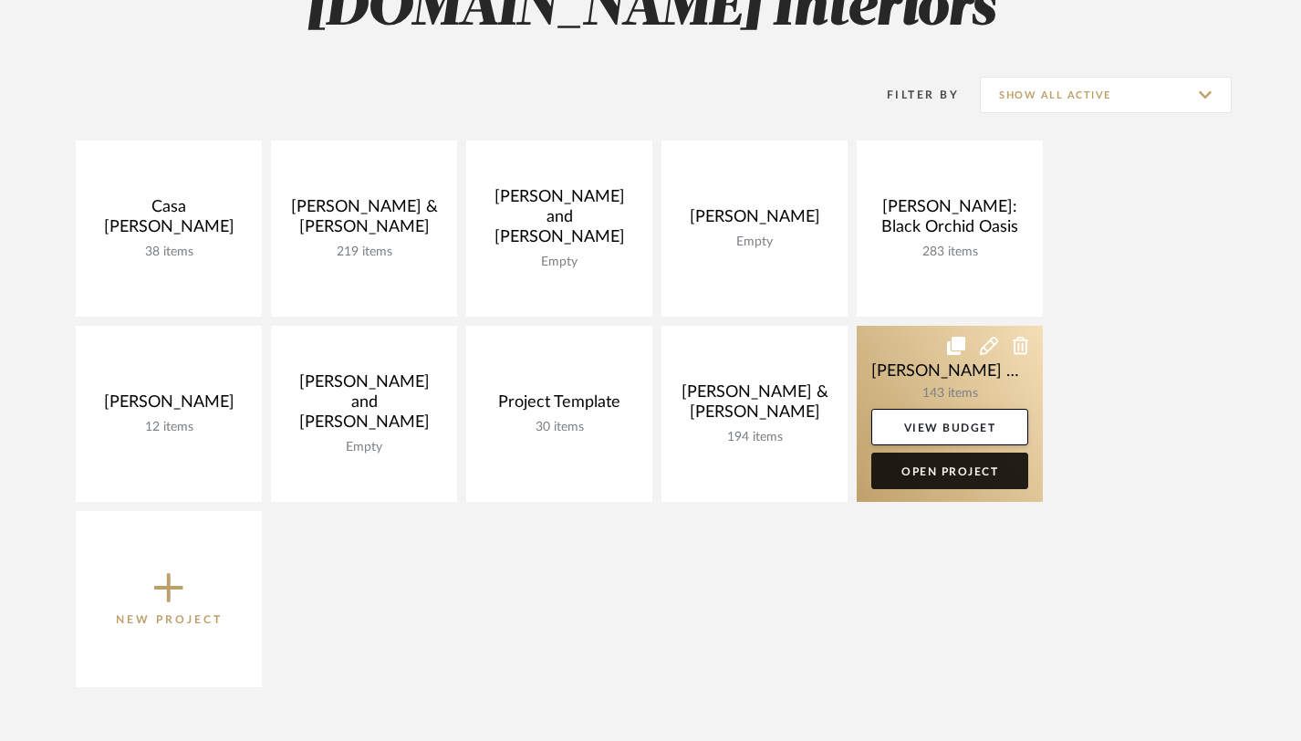
click at [934, 475] on link "Open Project" at bounding box center [949, 470] width 157 height 36
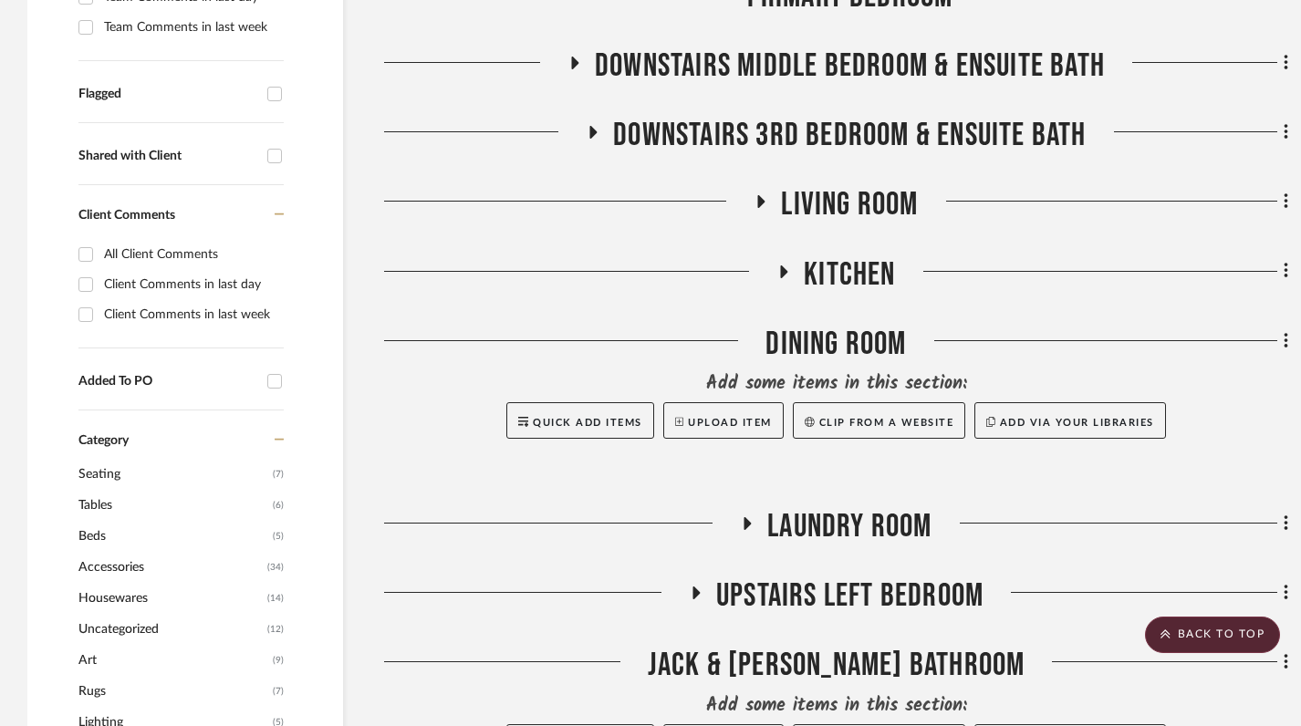
scroll to position [669, 0]
click at [783, 265] on icon at bounding box center [784, 271] width 7 height 13
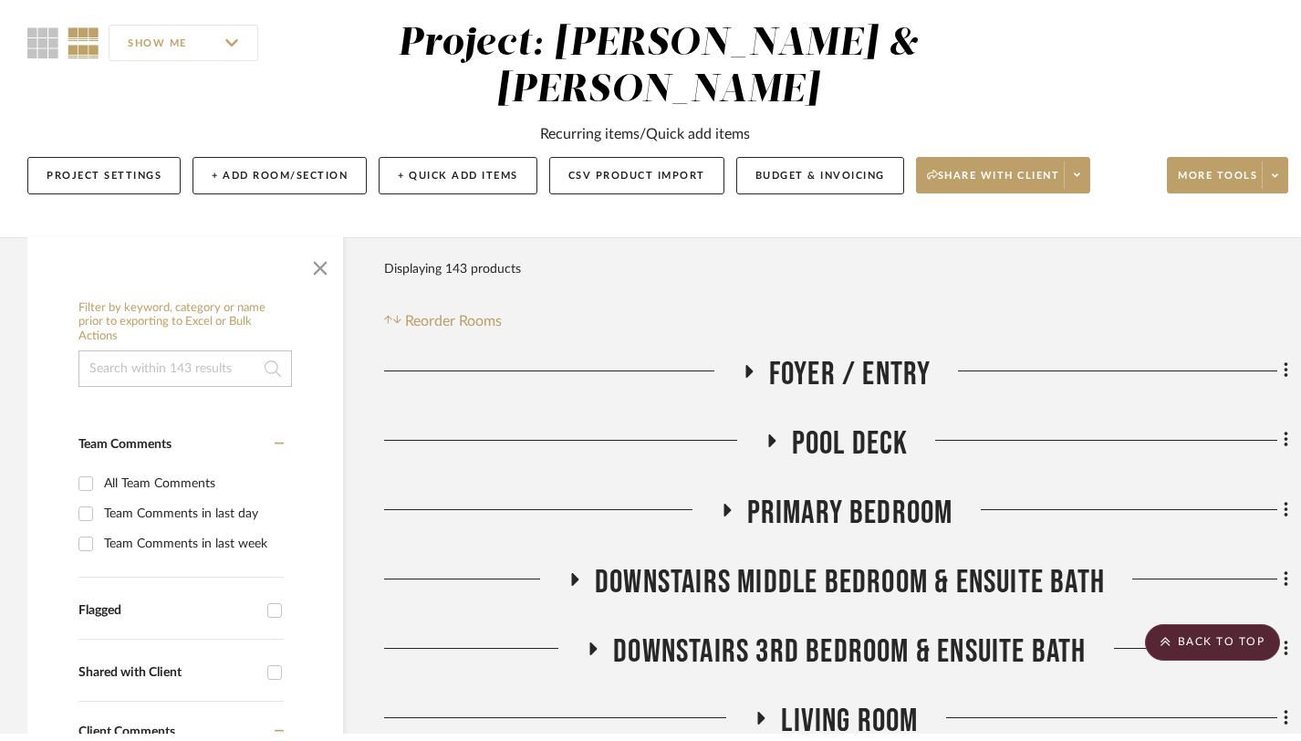
scroll to position [0, 0]
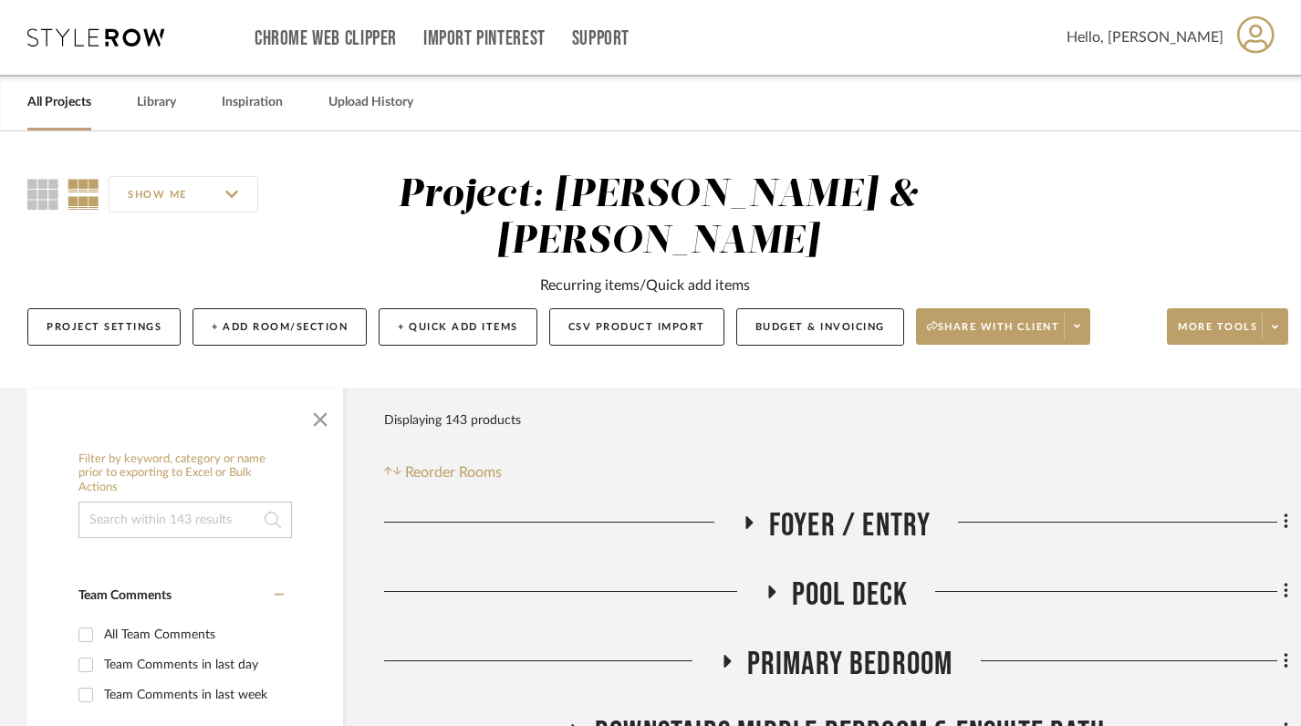
click at [54, 94] on link "All Projects" at bounding box center [59, 102] width 64 height 25
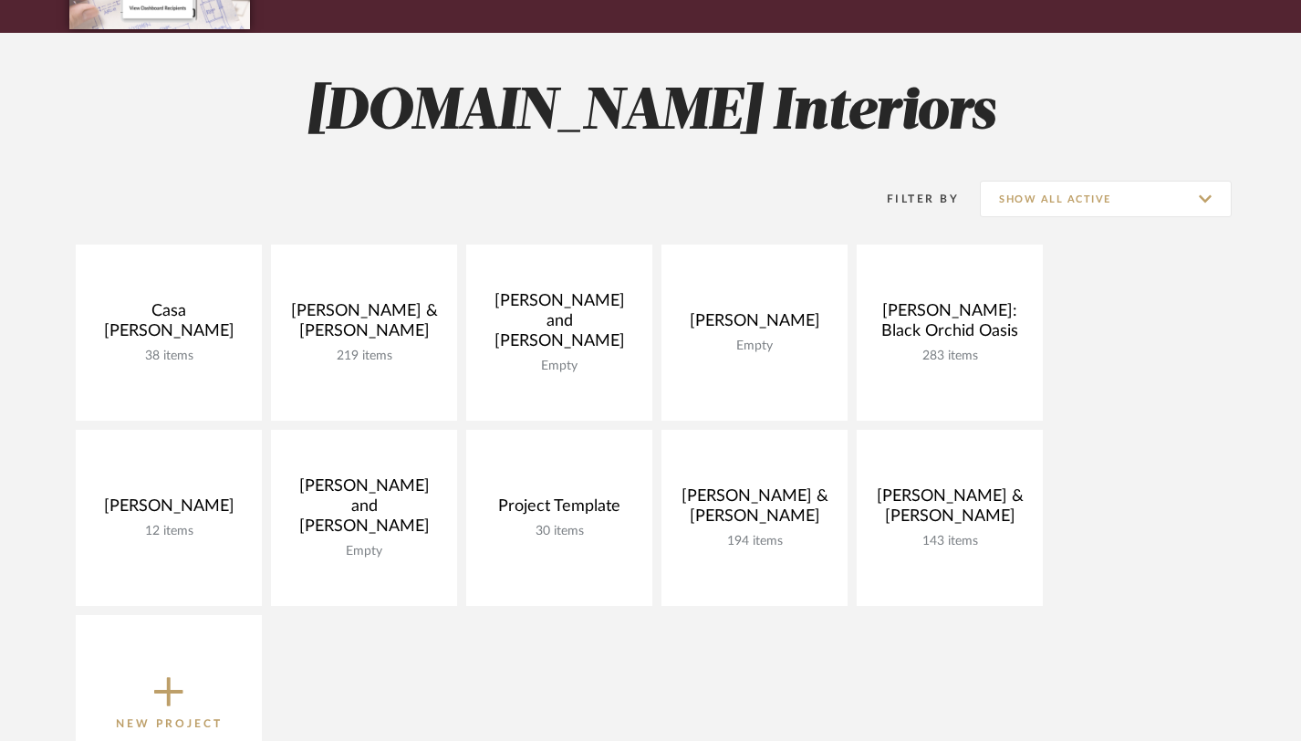
scroll to position [354, 0]
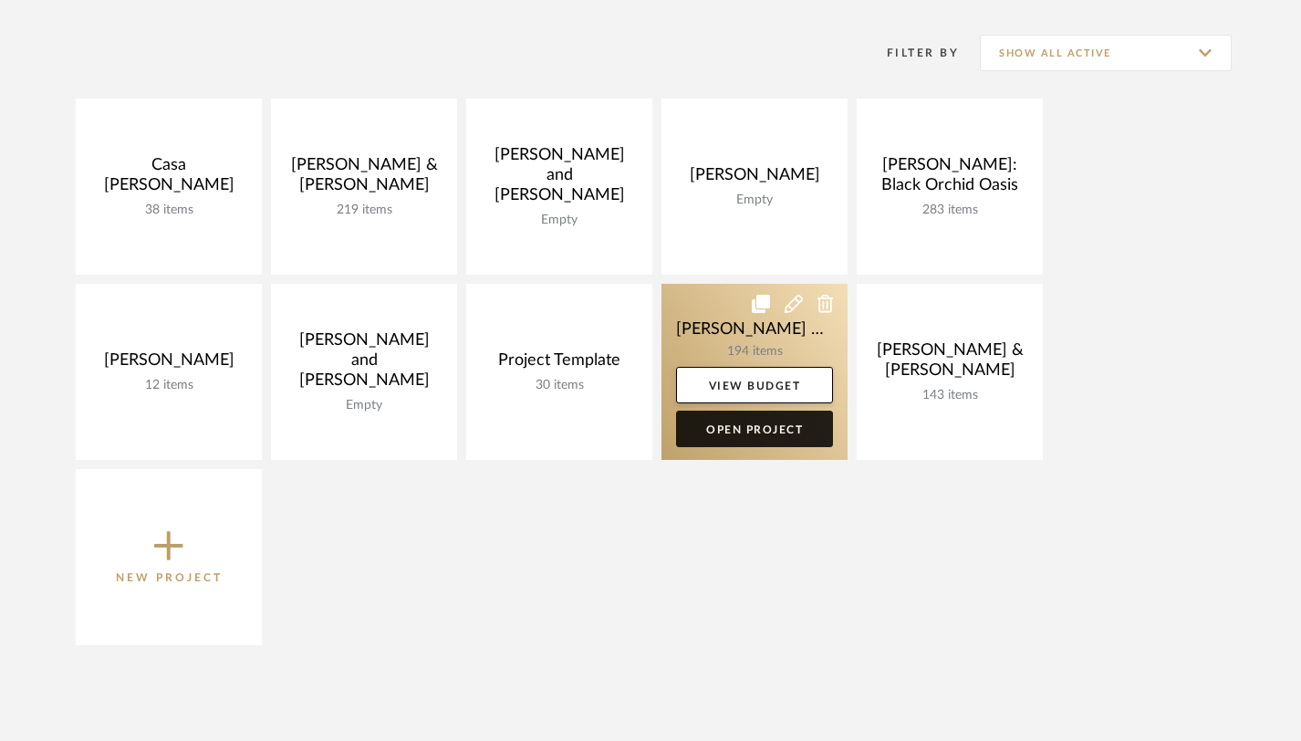
click at [747, 427] on link "Open Project" at bounding box center [754, 428] width 157 height 36
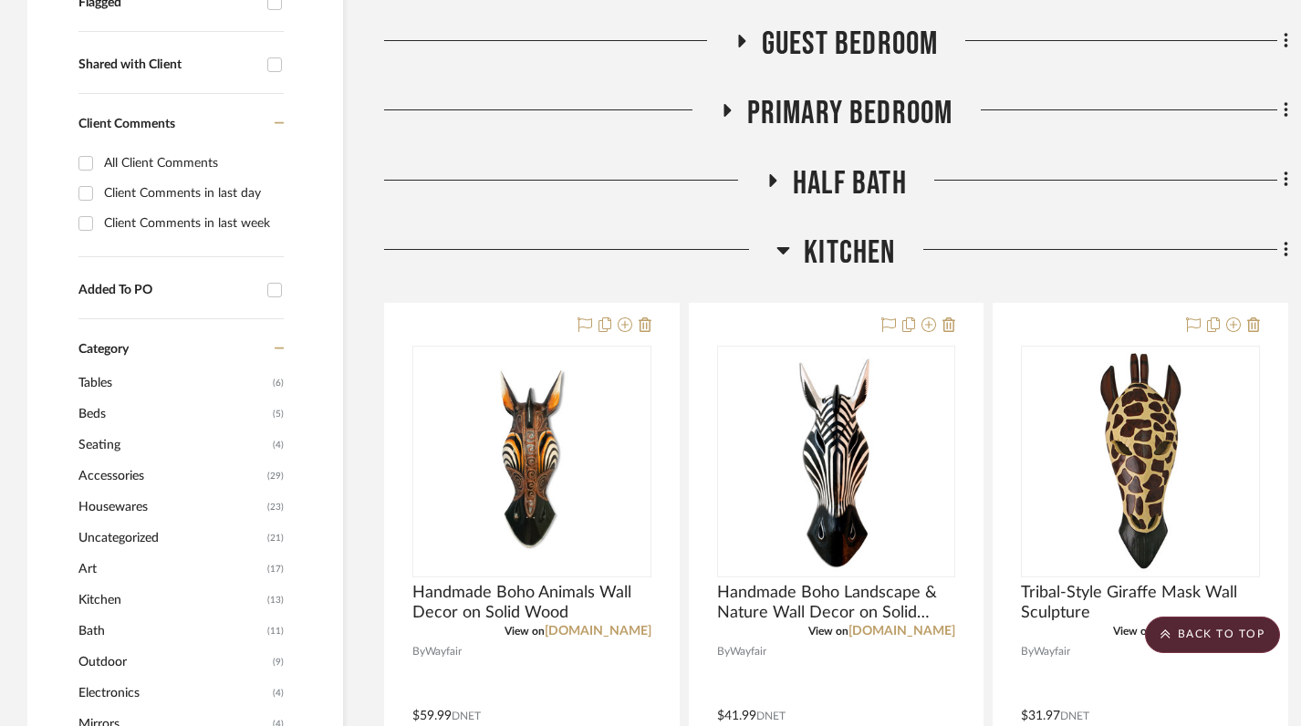
scroll to position [764, 0]
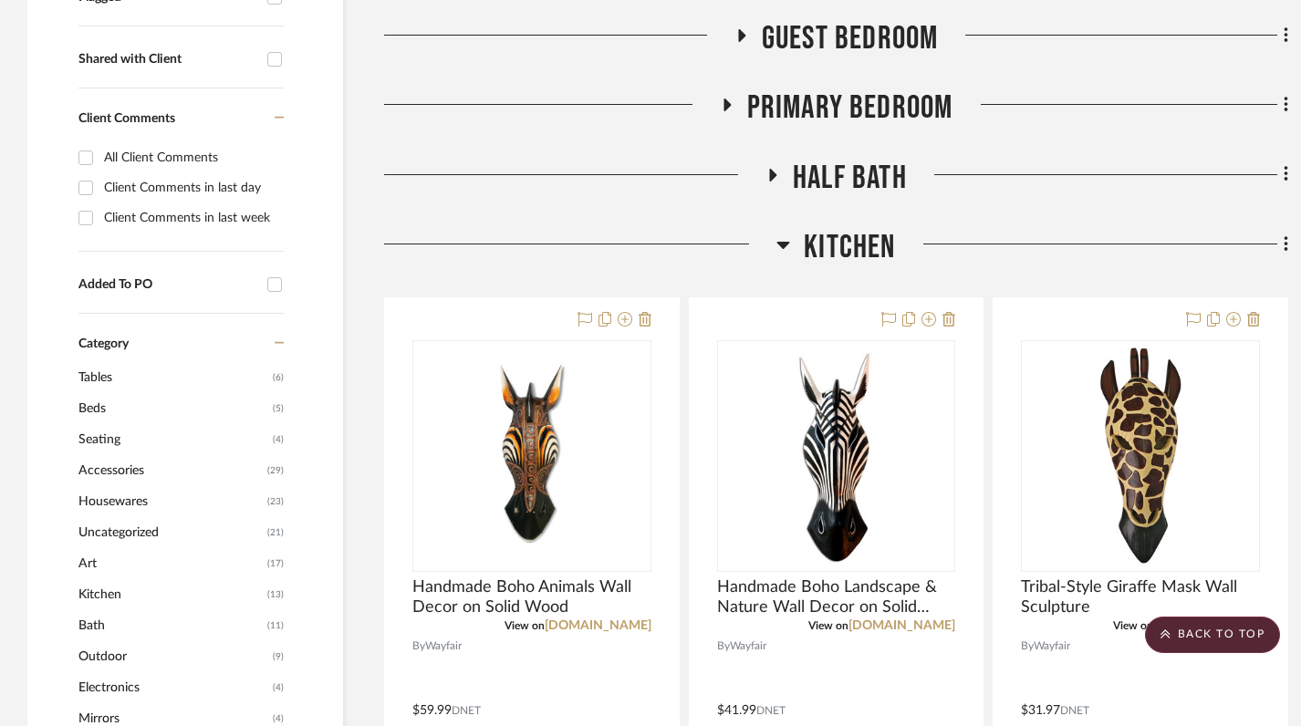
click at [781, 248] on icon at bounding box center [783, 245] width 14 height 22
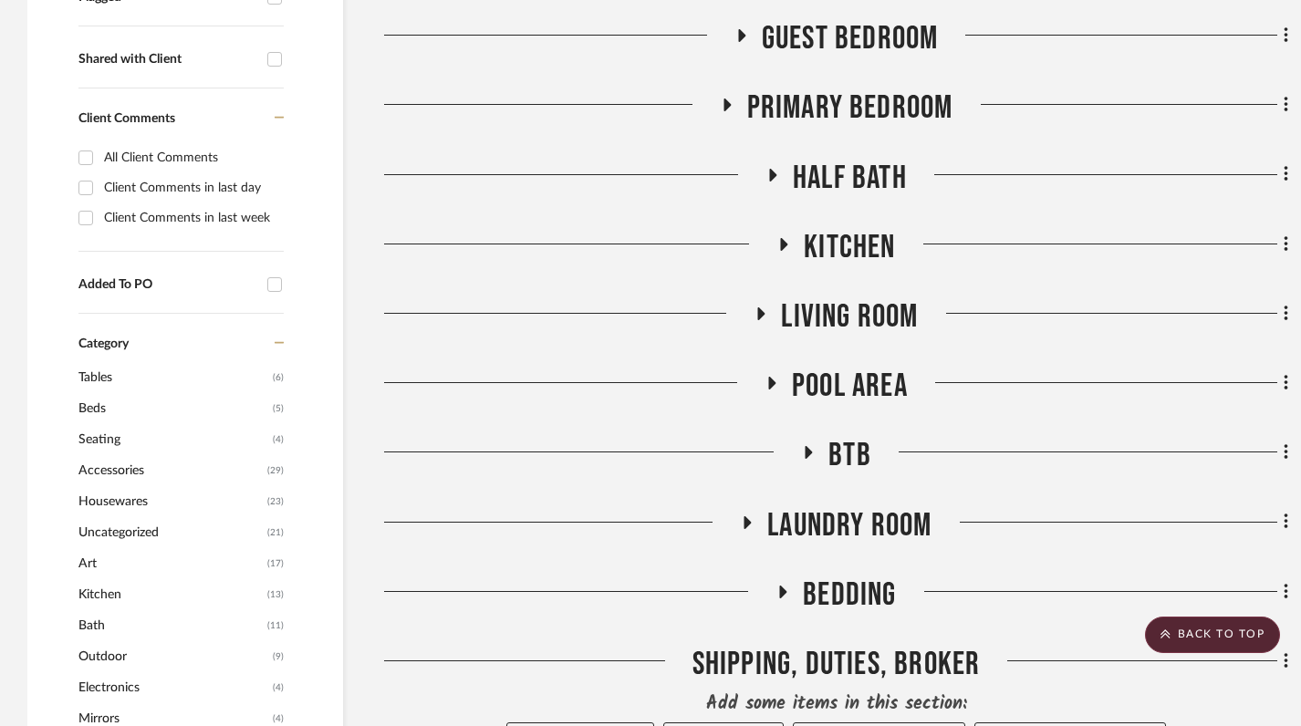
click at [781, 248] on icon at bounding box center [784, 244] width 7 height 13
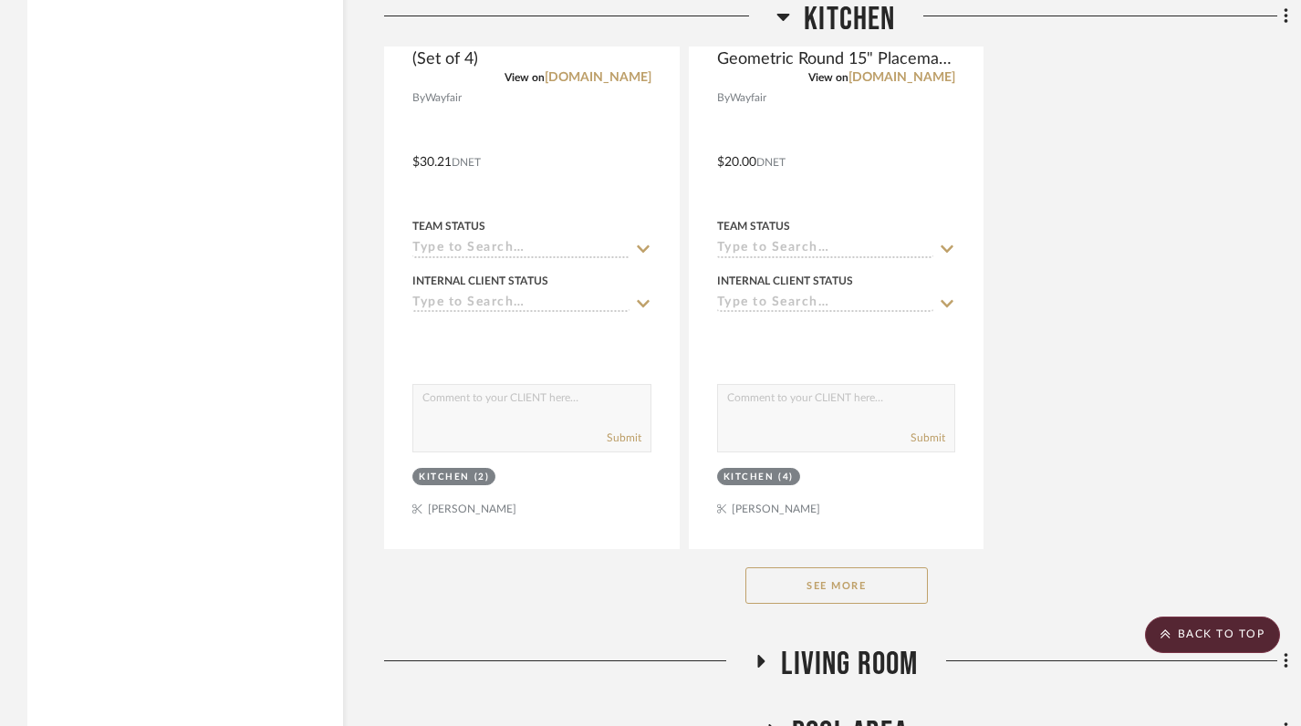
scroll to position [2923, 0]
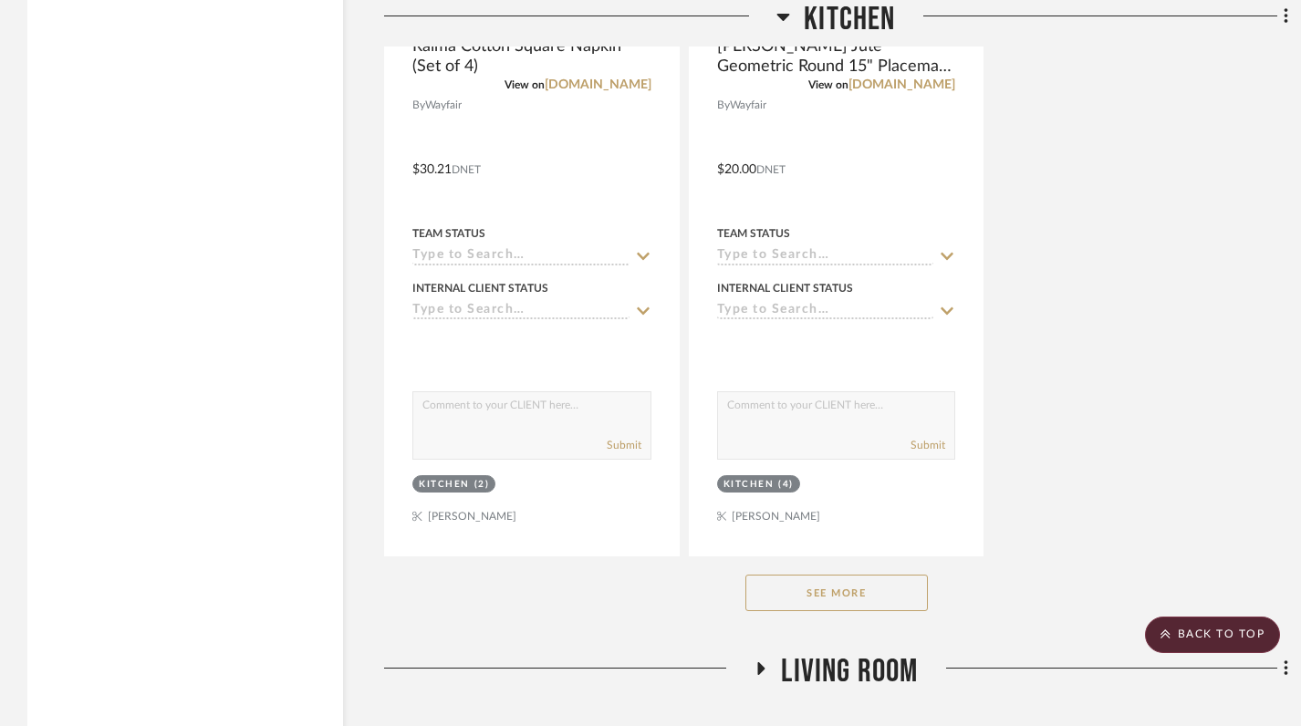
click at [832, 593] on button "See More" at bounding box center [836, 593] width 182 height 36
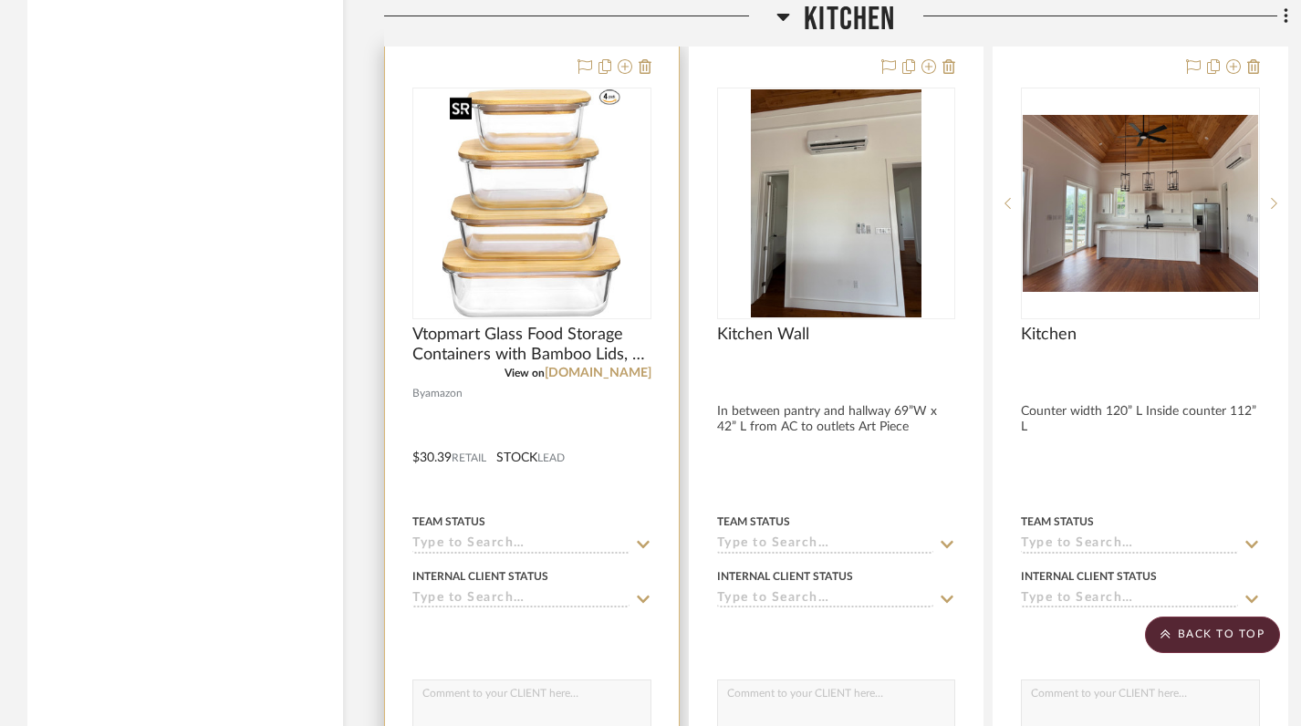
scroll to position [11537, 0]
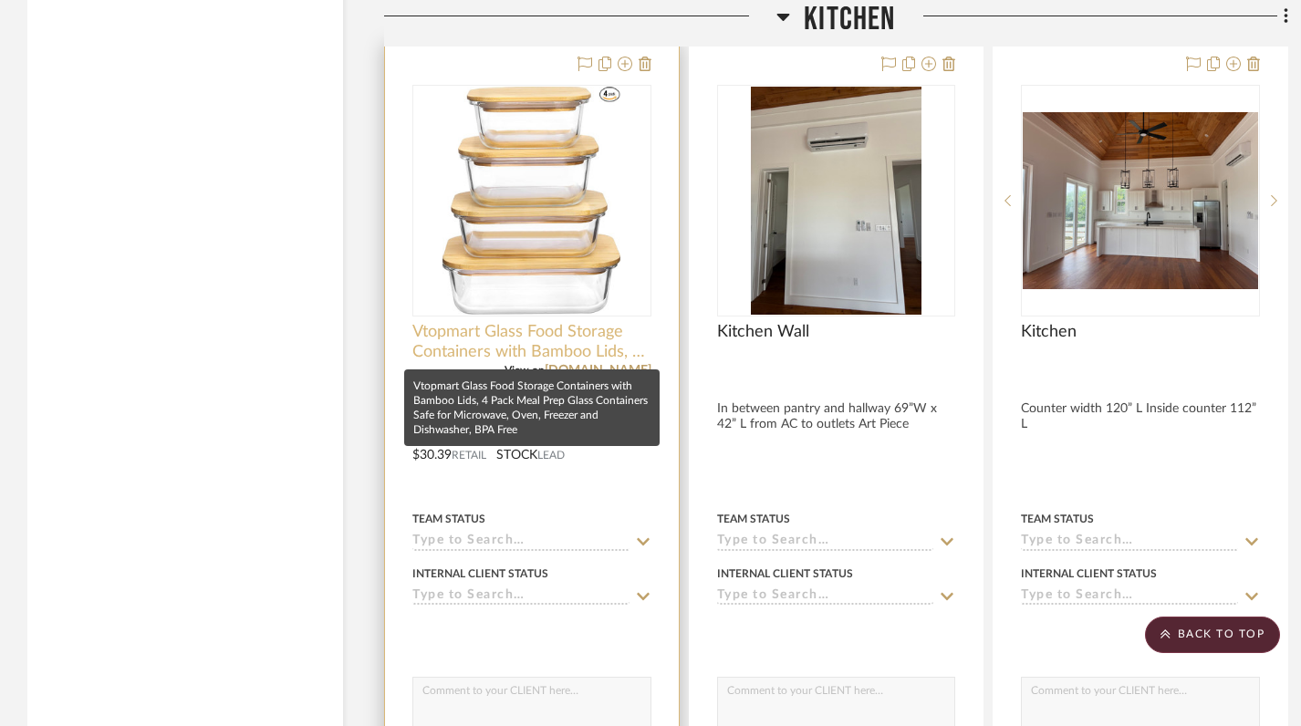
click at [547, 349] on span "Vtopmart Glass Food Storage Containers with Bamboo Lids, 4 Pack Meal Prep Glass…" at bounding box center [531, 342] width 239 height 40
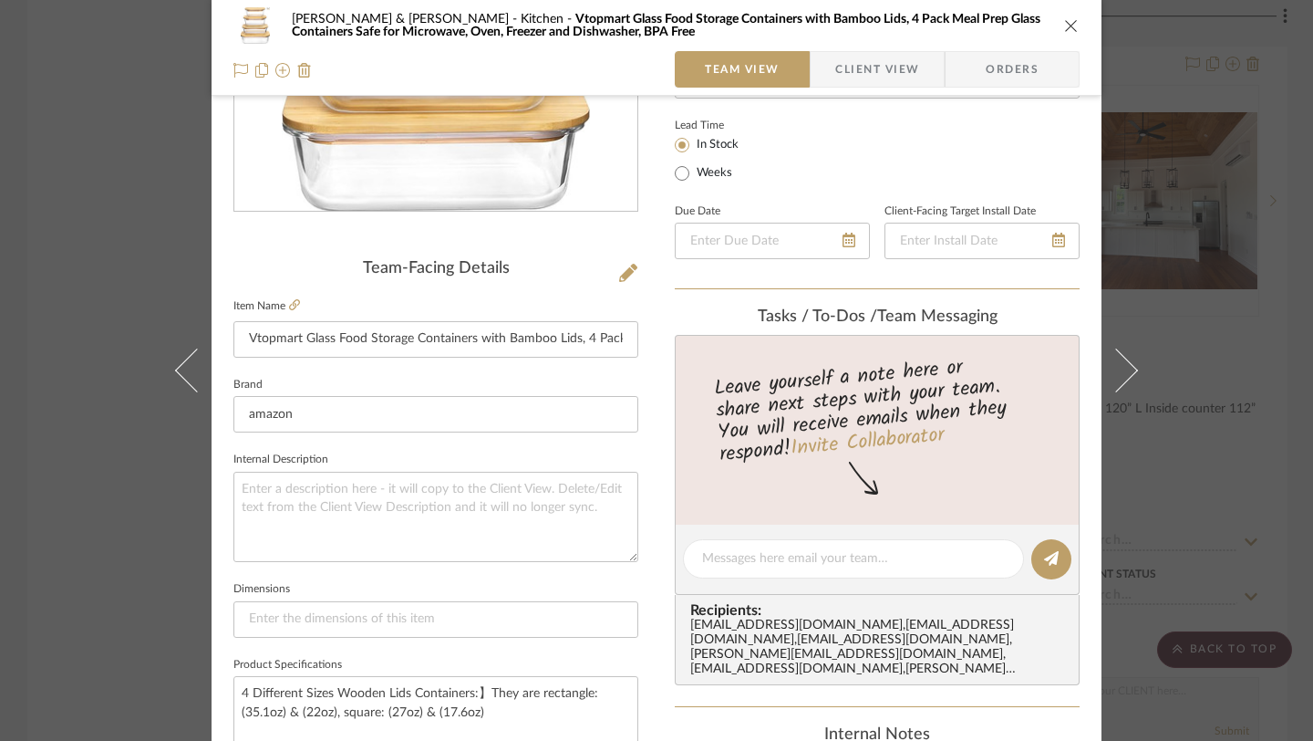
scroll to position [0, 0]
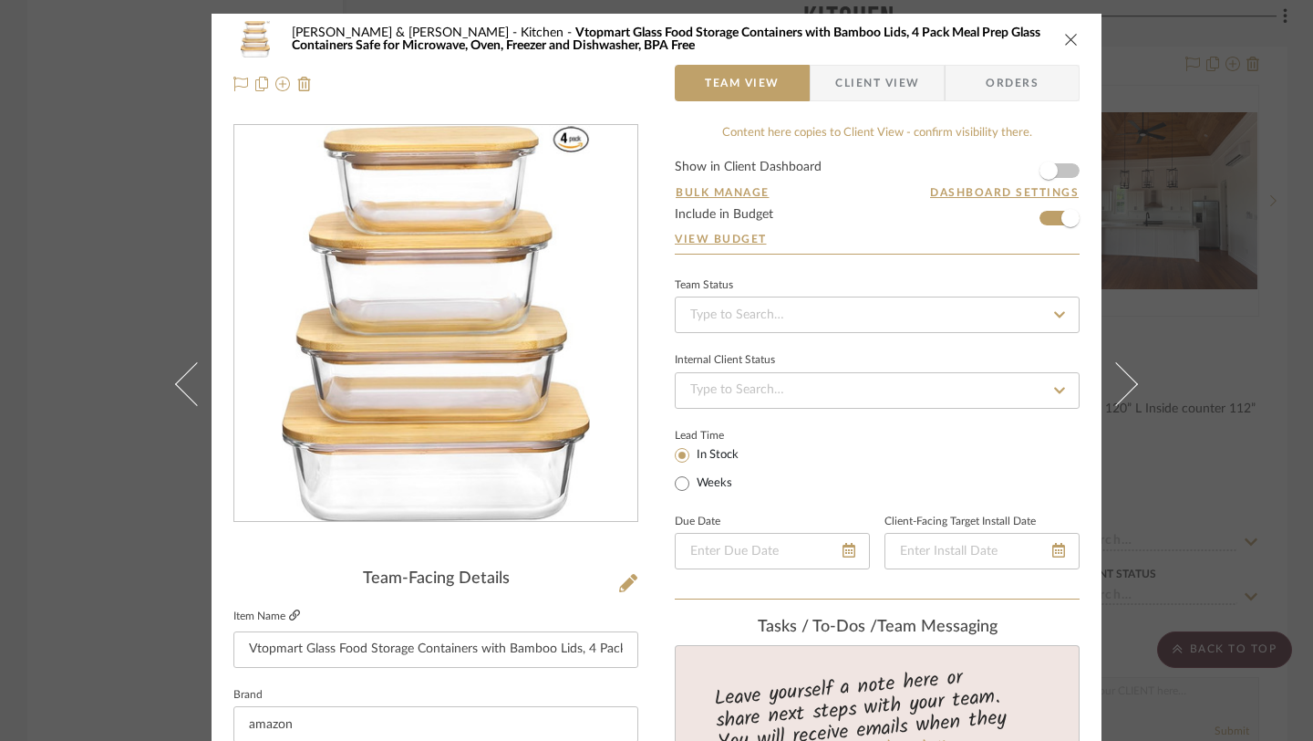
click at [289, 612] on icon at bounding box center [294, 614] width 11 height 11
click at [1064, 37] on icon "close" at bounding box center [1071, 39] width 15 height 15
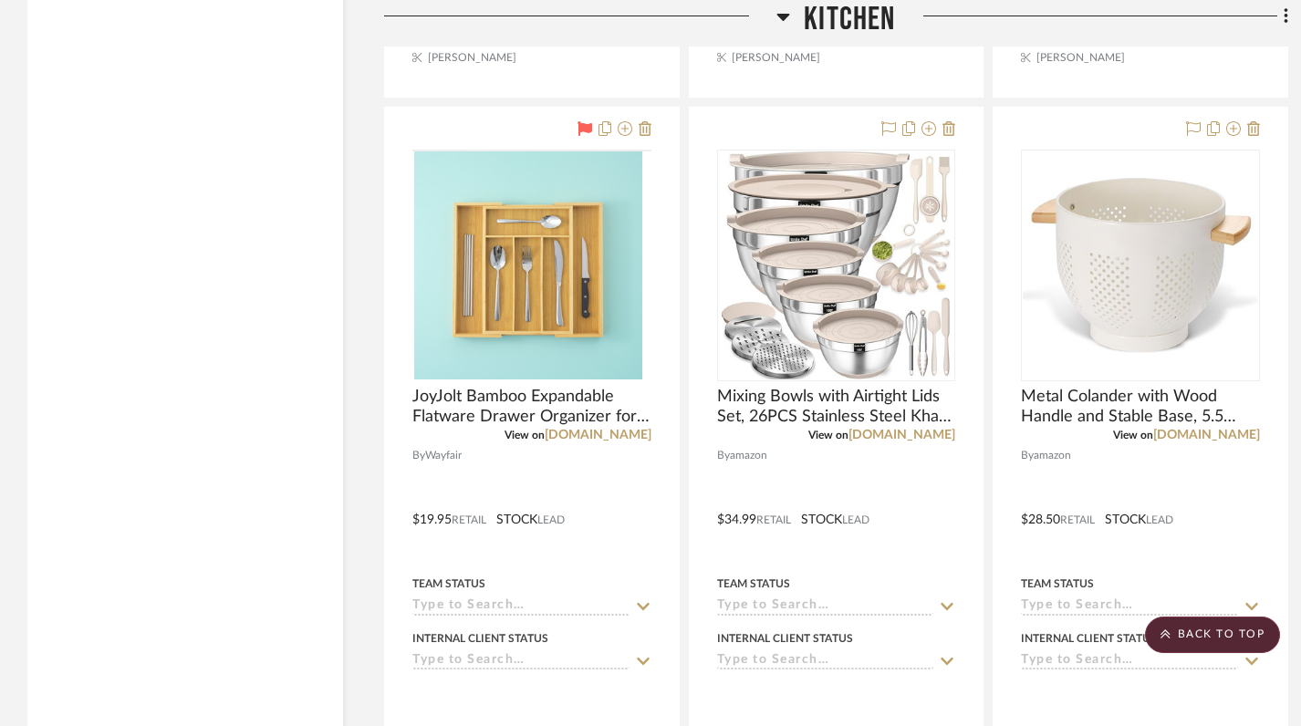
scroll to position [10603, 0]
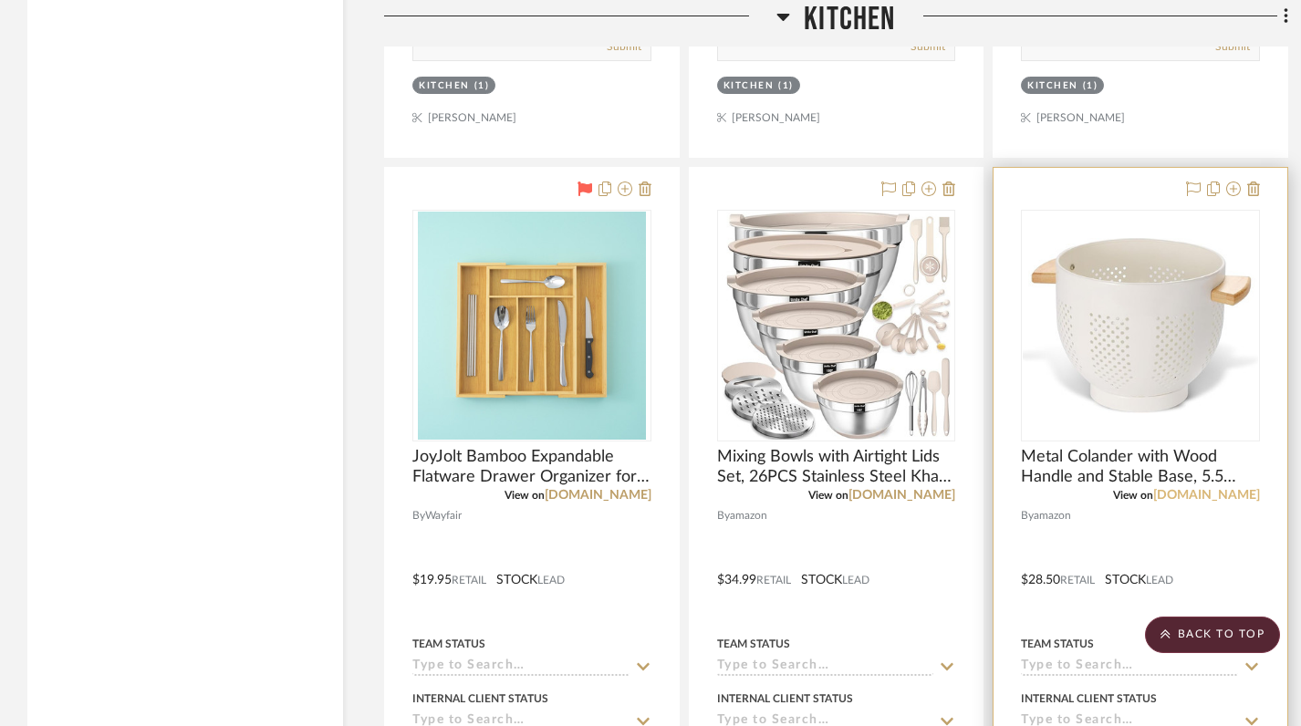
click at [1219, 499] on link "amazon.com" at bounding box center [1206, 495] width 107 height 13
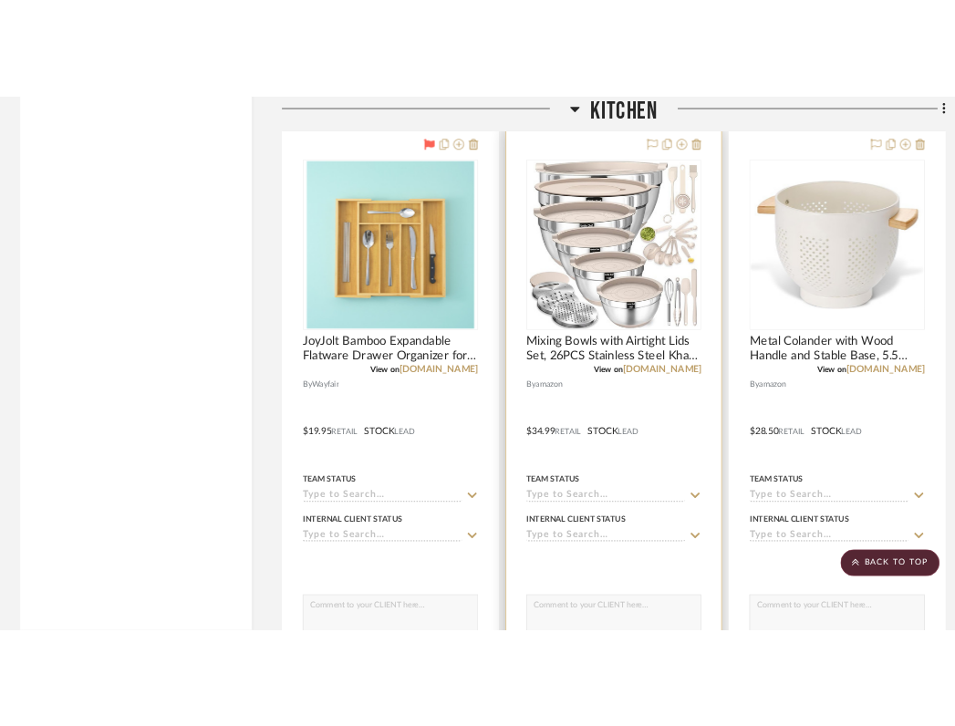
scroll to position [10685, 0]
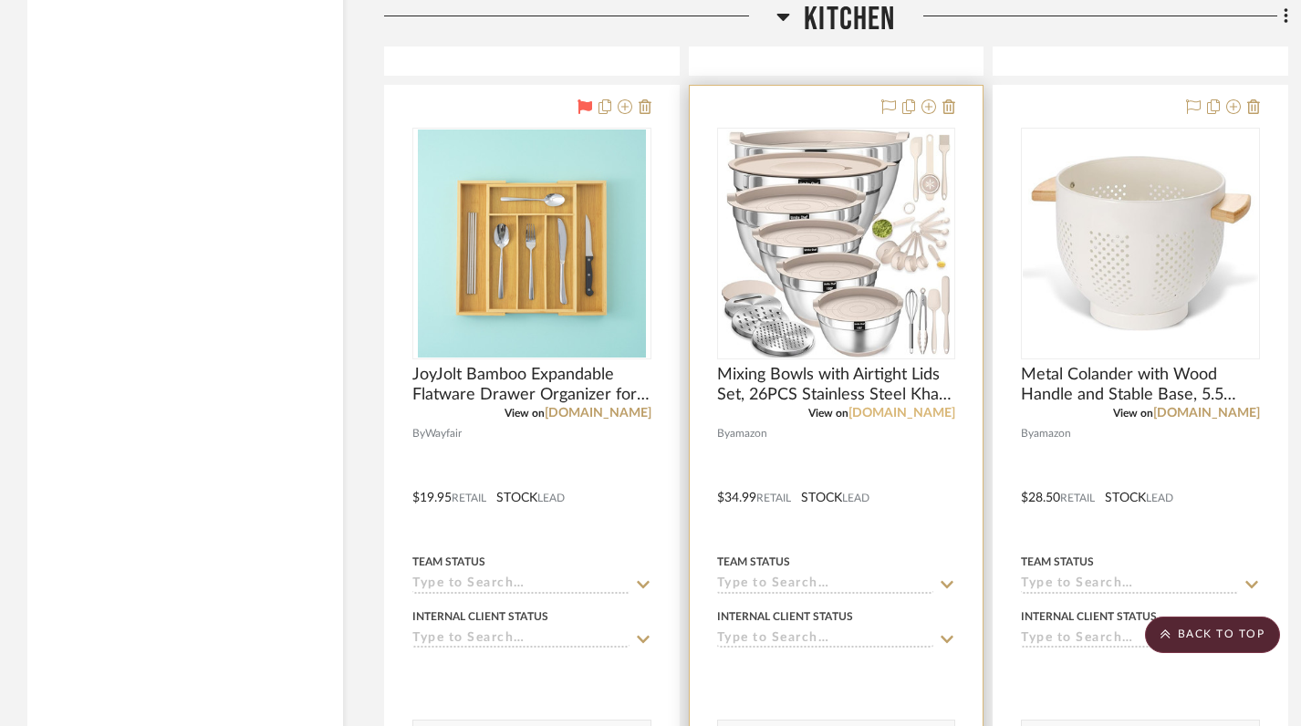
click at [909, 416] on link "amazon.com" at bounding box center [901, 413] width 107 height 13
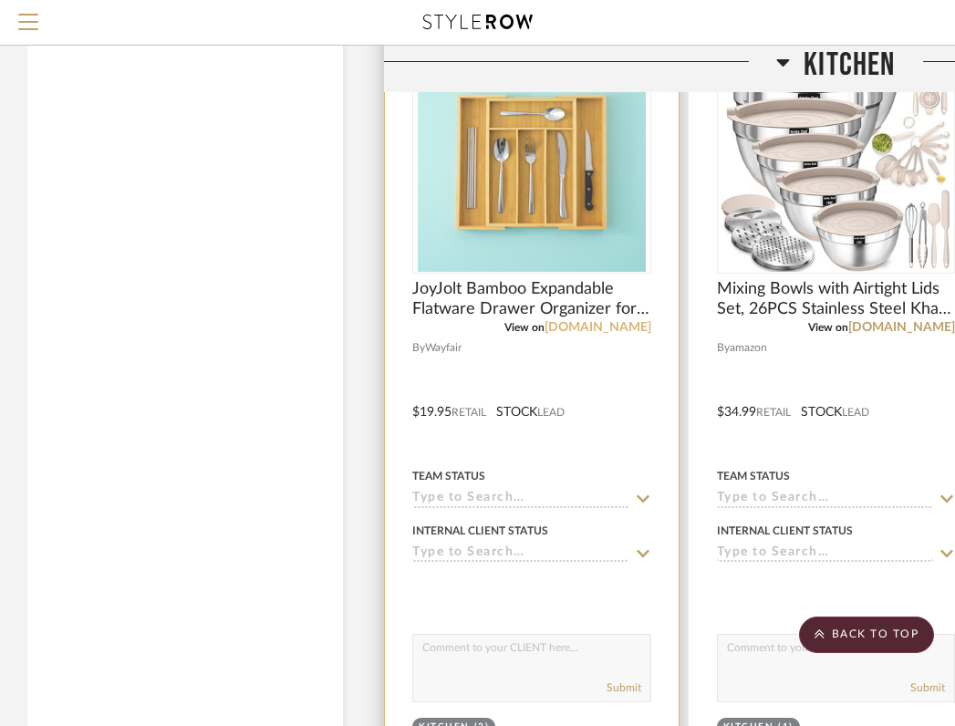
click at [616, 323] on link "[DOMAIN_NAME]" at bounding box center [598, 327] width 107 height 13
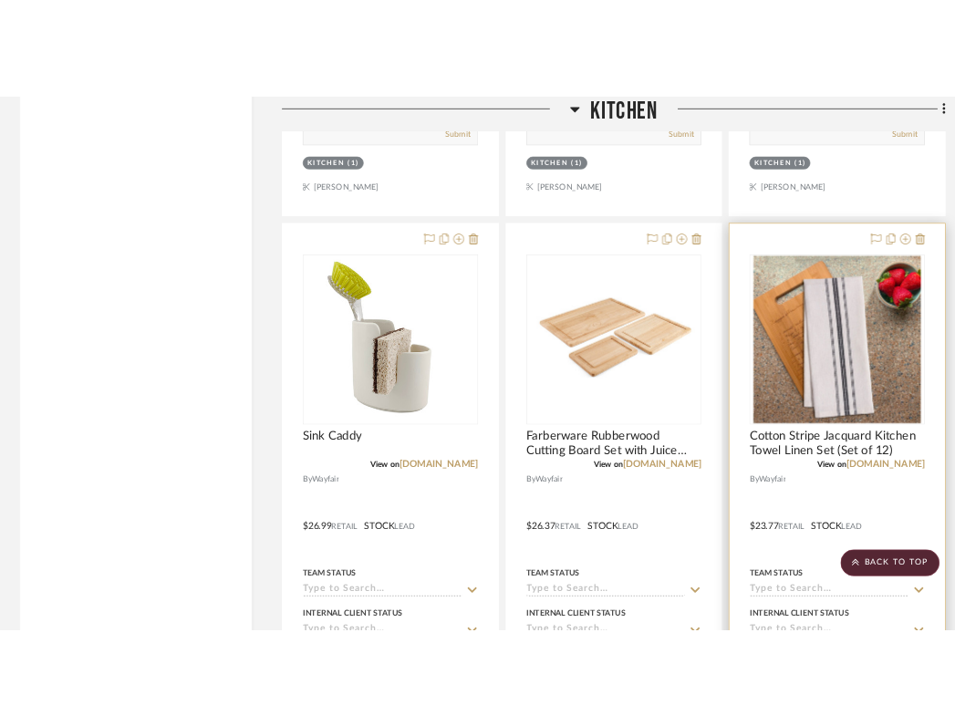
scroll to position [9793, 0]
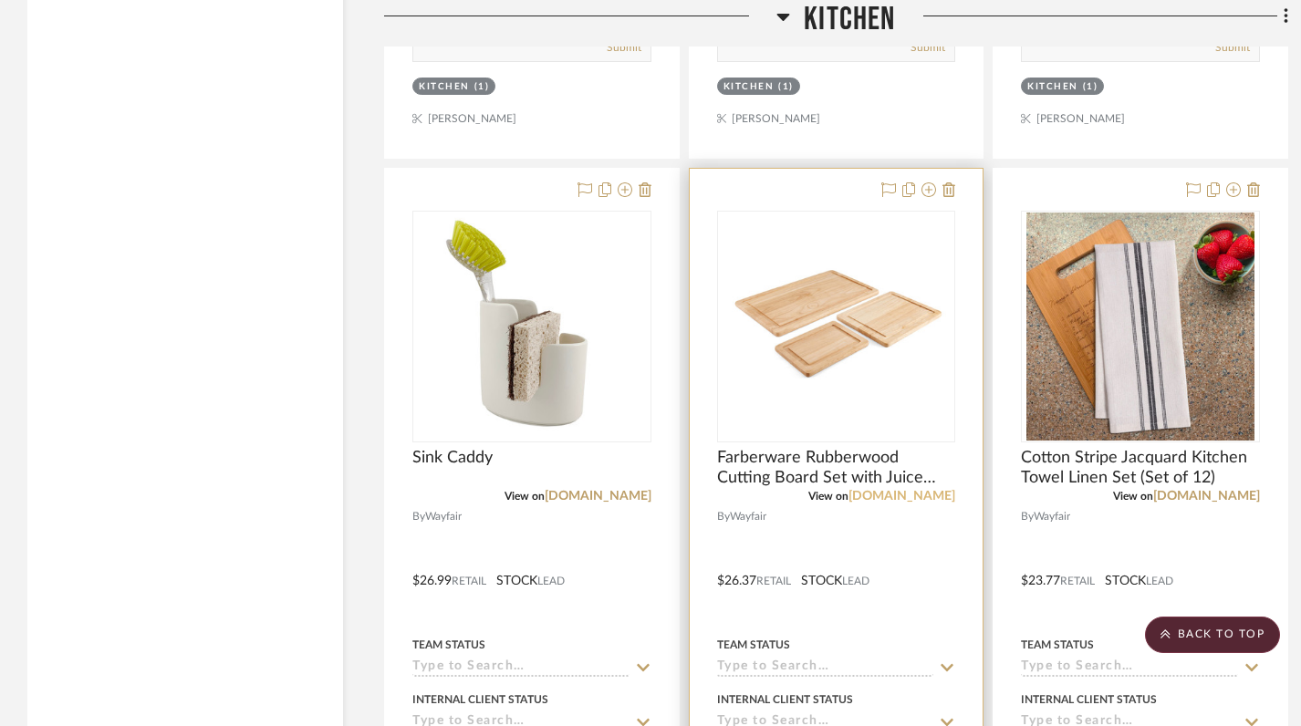
click at [910, 496] on link "[DOMAIN_NAME]" at bounding box center [901, 496] width 107 height 13
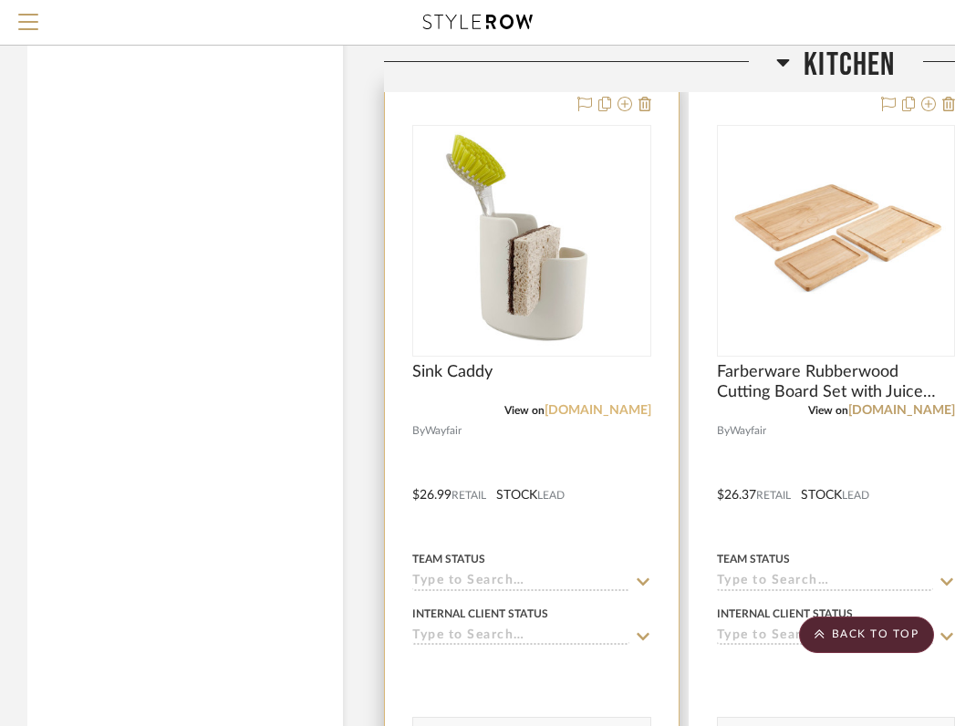
click at [610, 406] on link "[DOMAIN_NAME]" at bounding box center [598, 410] width 107 height 13
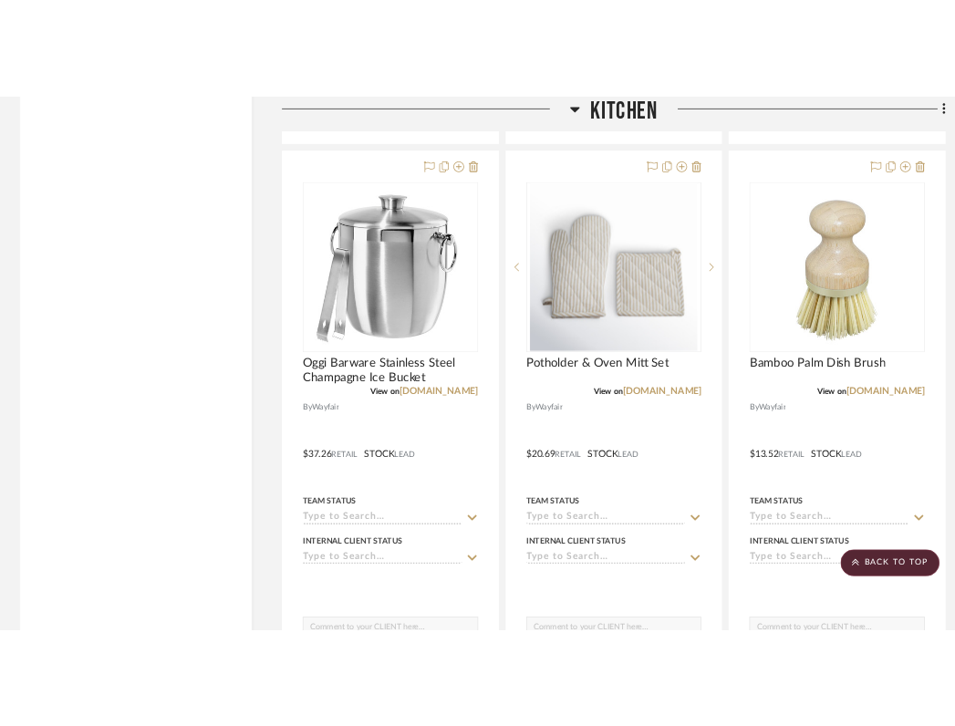
scroll to position [9021, 0]
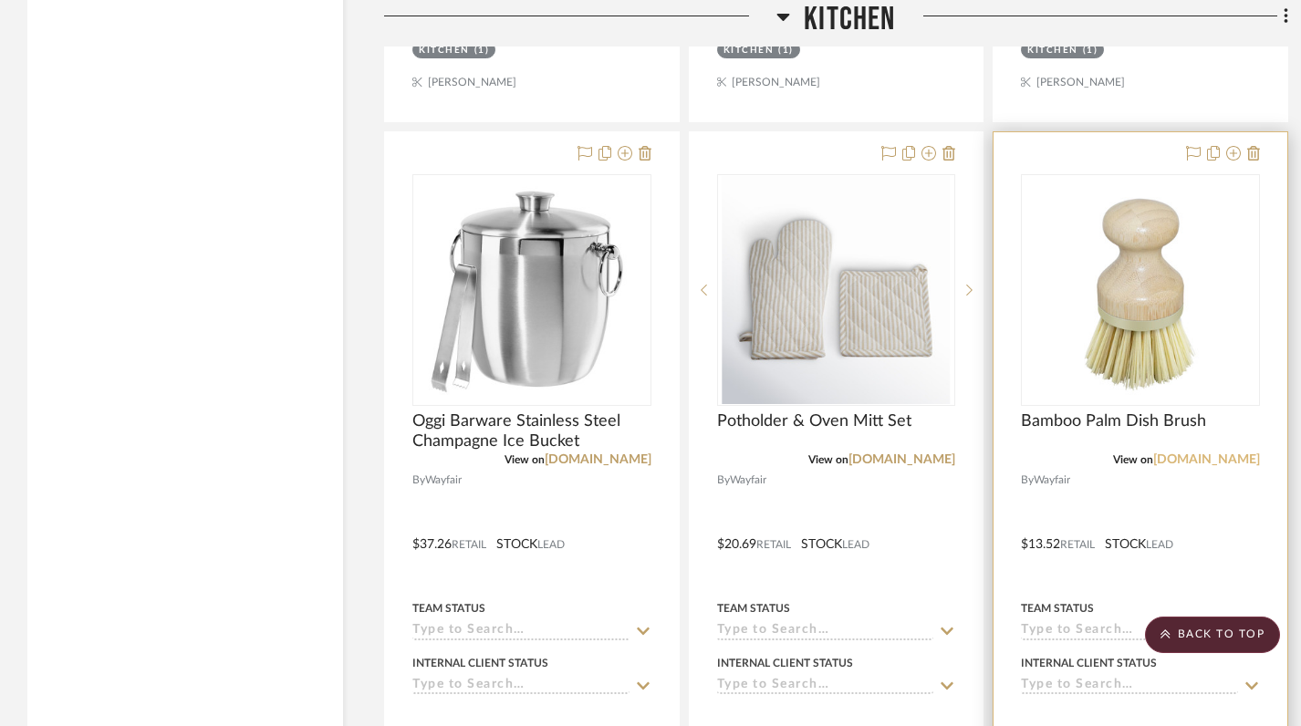
click at [1220, 457] on link "[DOMAIN_NAME]" at bounding box center [1206, 459] width 107 height 13
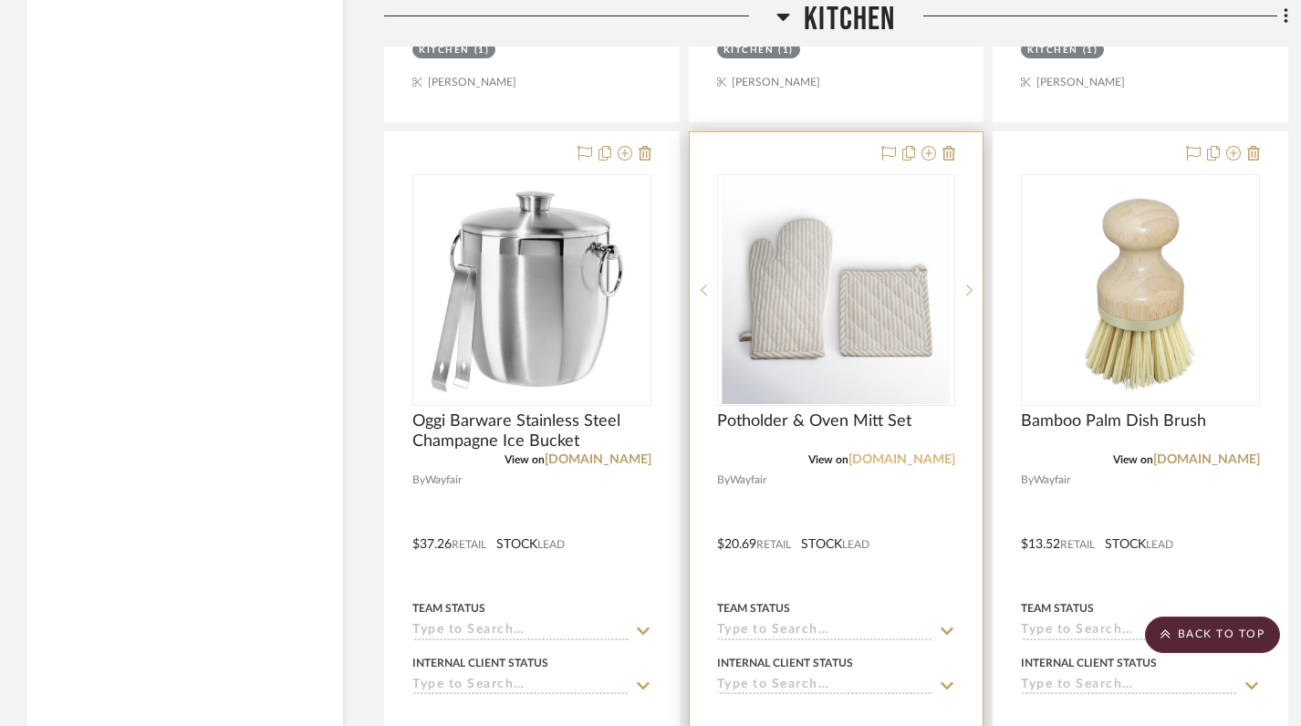
click at [915, 461] on link "[DOMAIN_NAME]" at bounding box center [901, 459] width 107 height 13
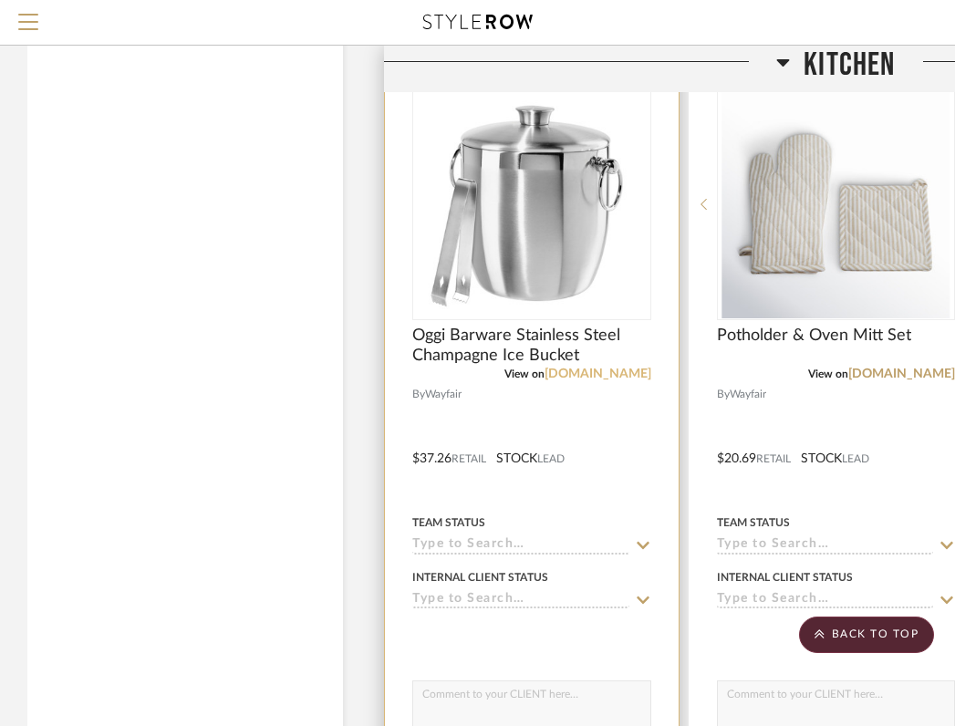
click at [617, 375] on link "[DOMAIN_NAME]" at bounding box center [598, 374] width 107 height 13
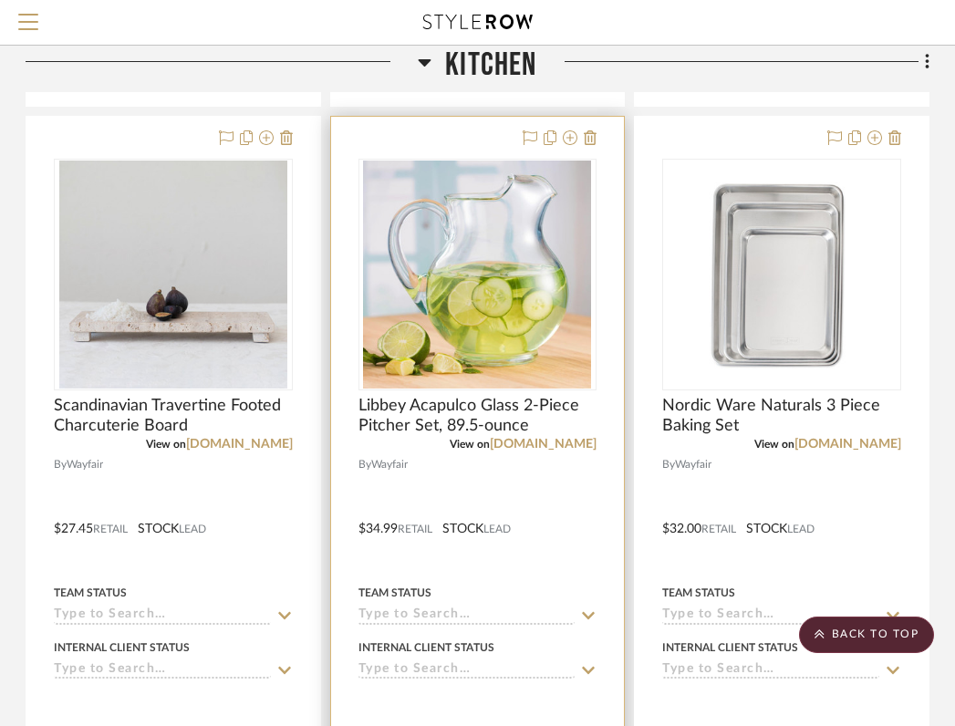
scroll to position [8141, 358]
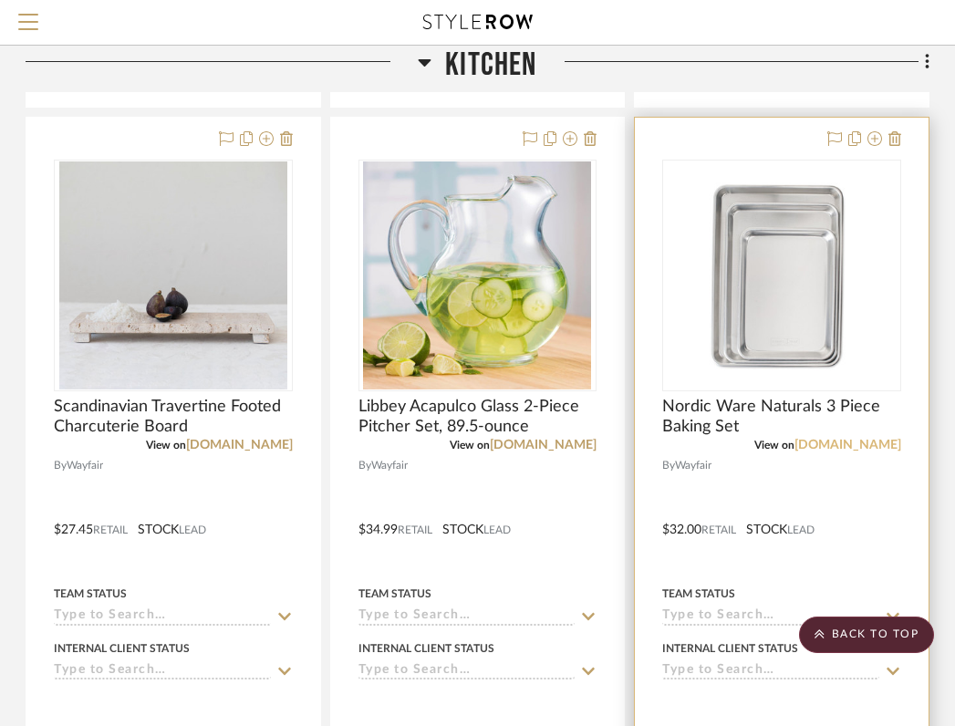
click at [858, 444] on link "[DOMAIN_NAME]" at bounding box center [847, 445] width 107 height 13
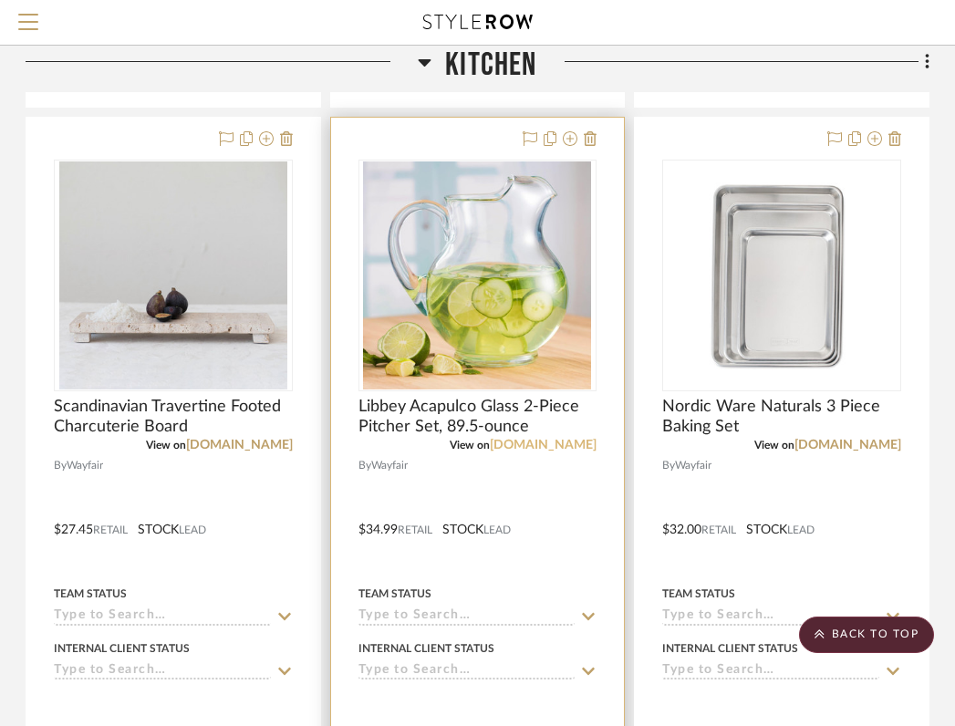
click at [559, 442] on link "[DOMAIN_NAME]" at bounding box center [543, 445] width 107 height 13
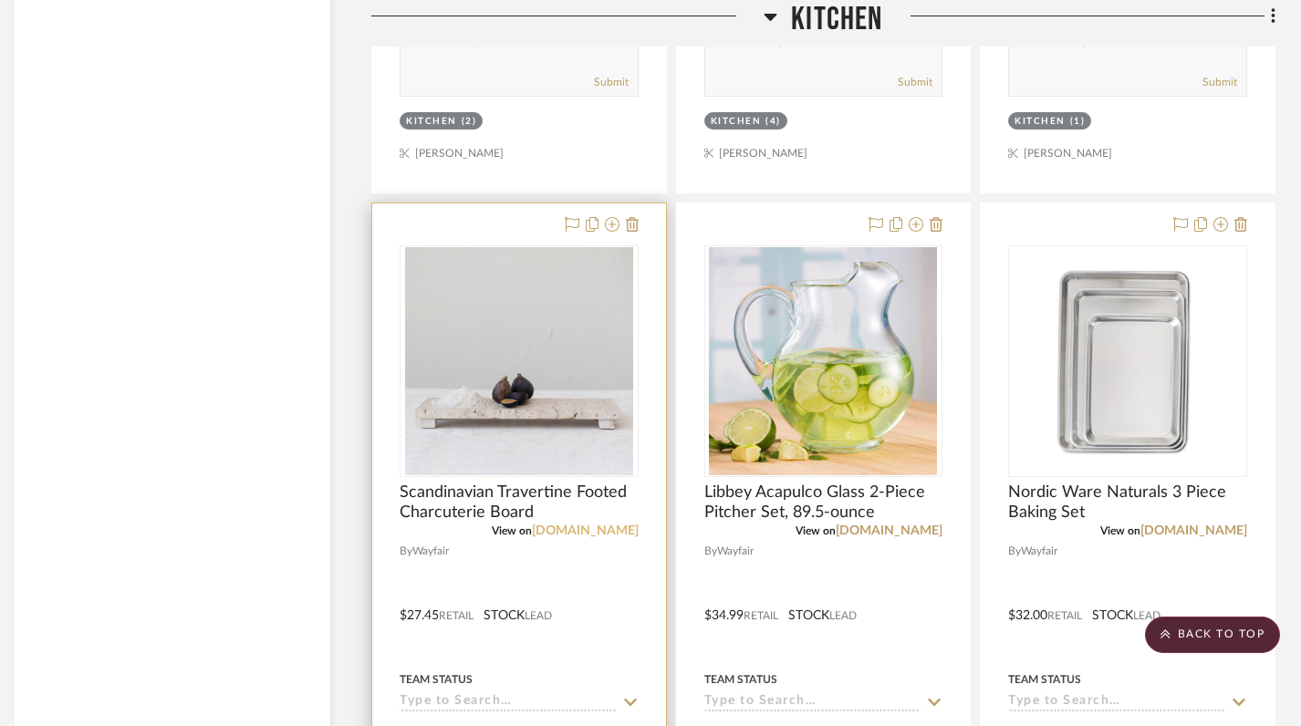
click at [597, 534] on link "[DOMAIN_NAME]" at bounding box center [585, 530] width 107 height 13
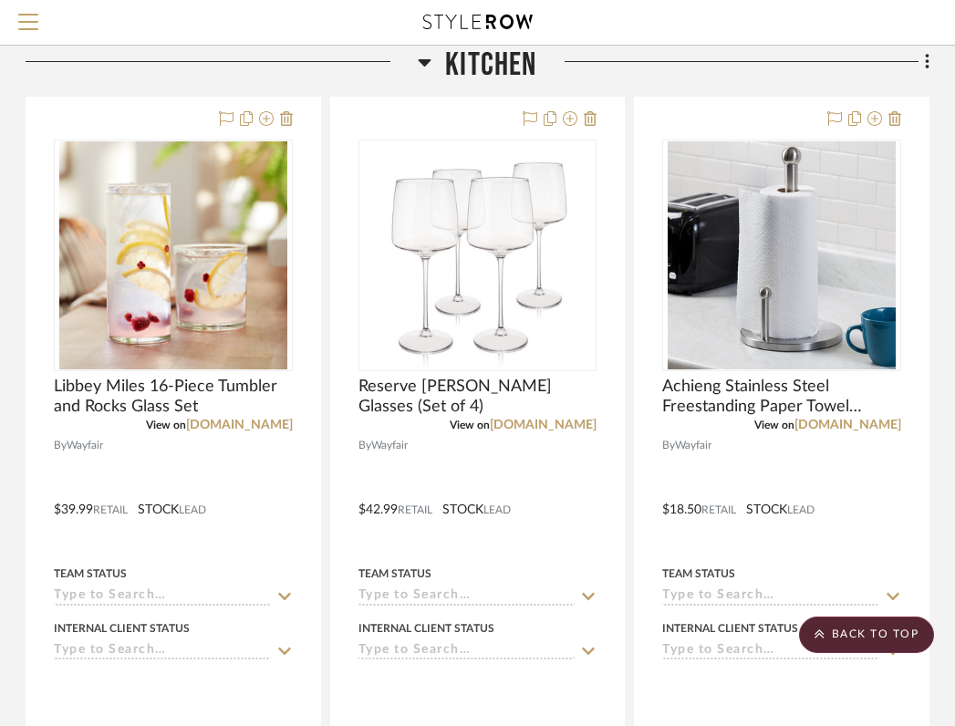
scroll to position [7349, 358]
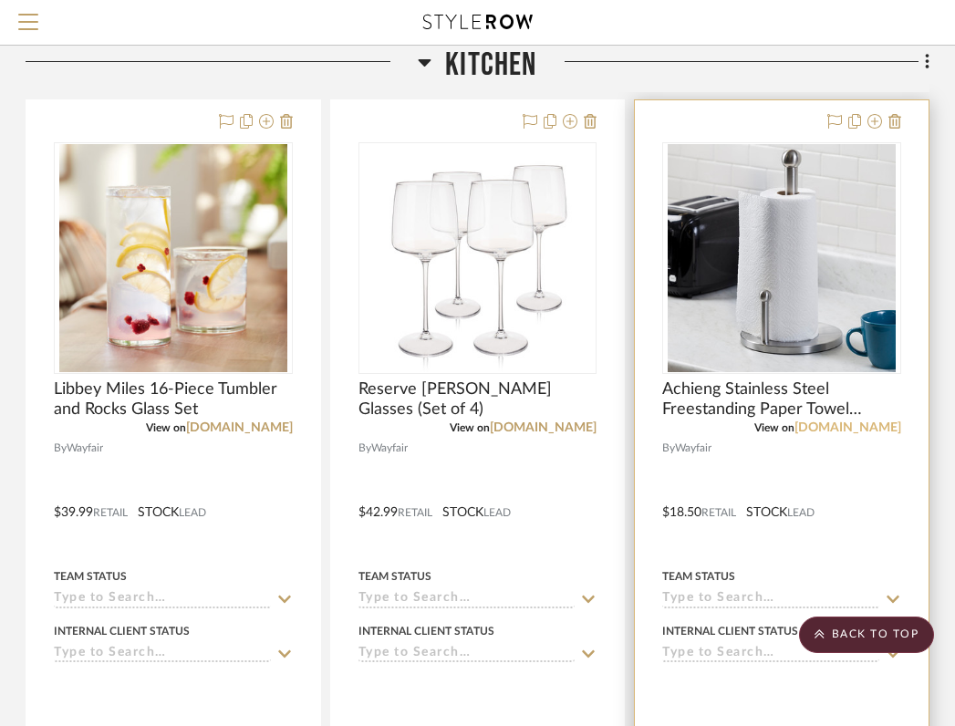
click at [848, 431] on link "[DOMAIN_NAME]" at bounding box center [847, 427] width 107 height 13
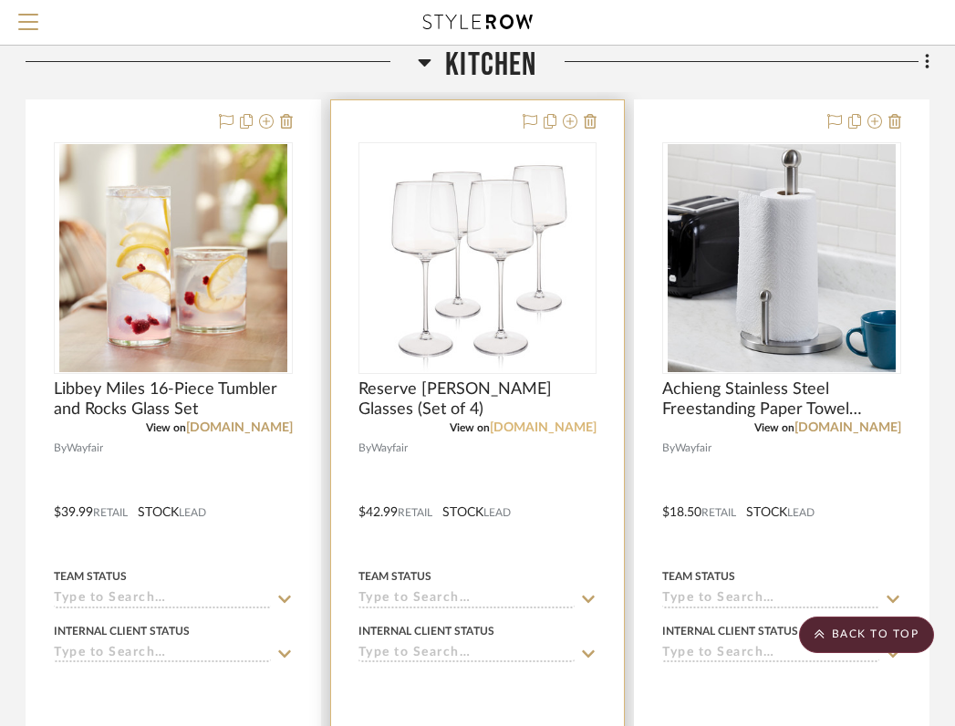
click at [565, 429] on link "[DOMAIN_NAME]" at bounding box center [543, 427] width 107 height 13
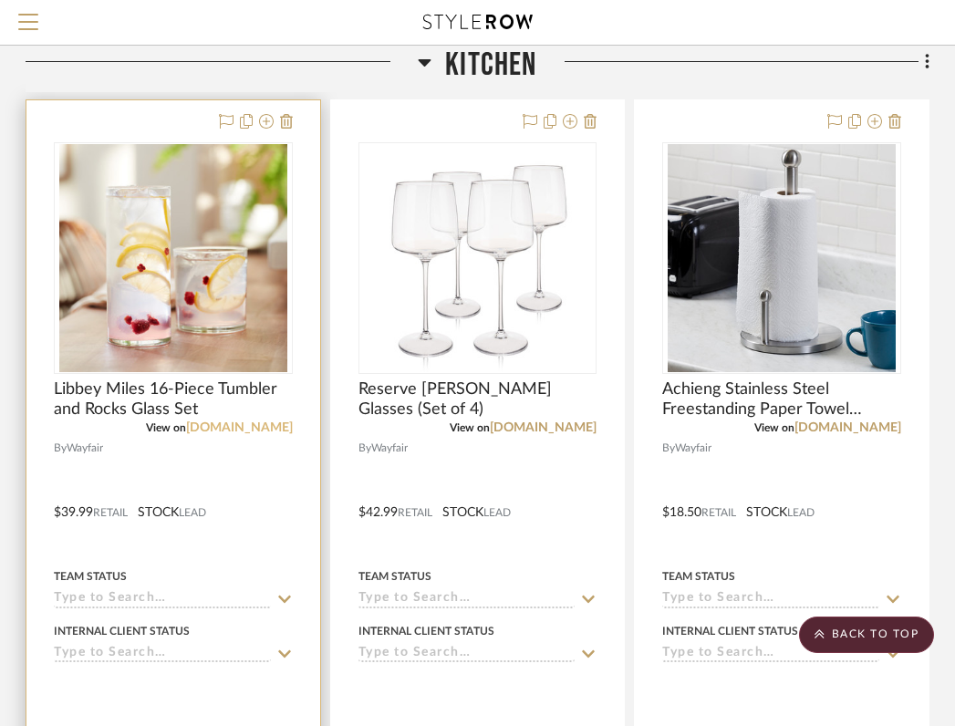
click at [269, 431] on link "[DOMAIN_NAME]" at bounding box center [239, 427] width 107 height 13
